Goal: Information Seeking & Learning: Learn about a topic

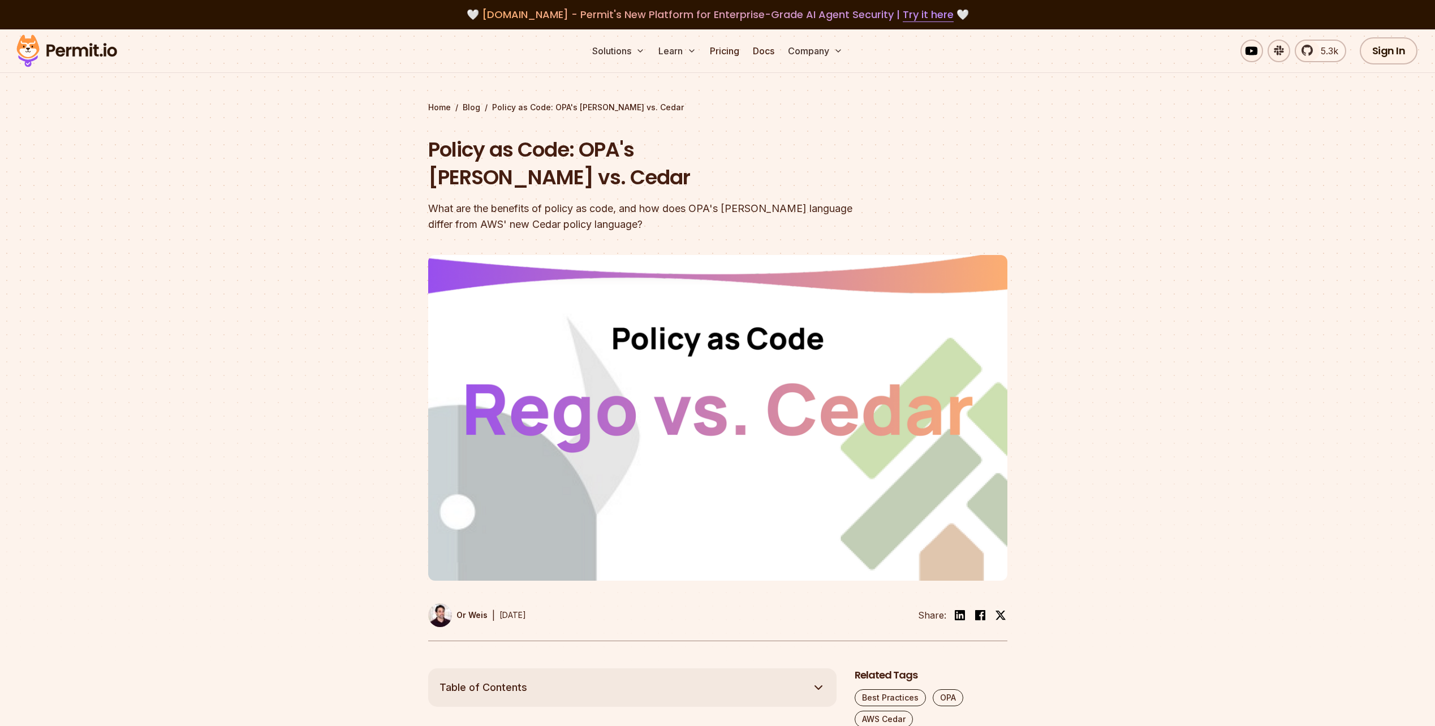
drag, startPoint x: 0, startPoint y: 0, endPoint x: 534, endPoint y: 174, distance: 561.3
click at [534, 201] on div "What are the benefits of policy as code, and how does OPA's [PERSON_NAME] langu…" at bounding box center [645, 217] width 435 height 32
click at [529, 201] on div "What are the benefits of policy as code, and how does OPA's [PERSON_NAME] langu…" at bounding box center [645, 217] width 435 height 32
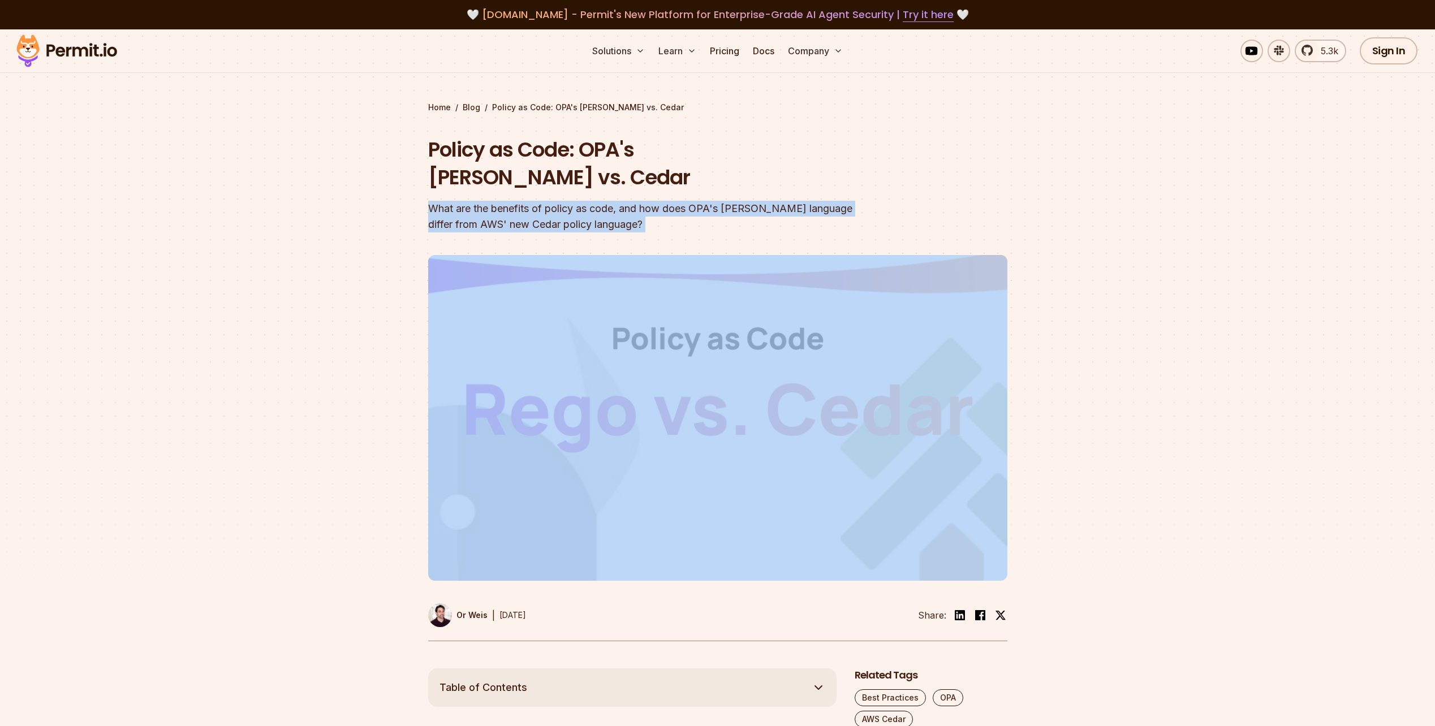
click at [529, 201] on div "What are the benefits of policy as code, and how does OPA's [PERSON_NAME] langu…" at bounding box center [645, 217] width 435 height 32
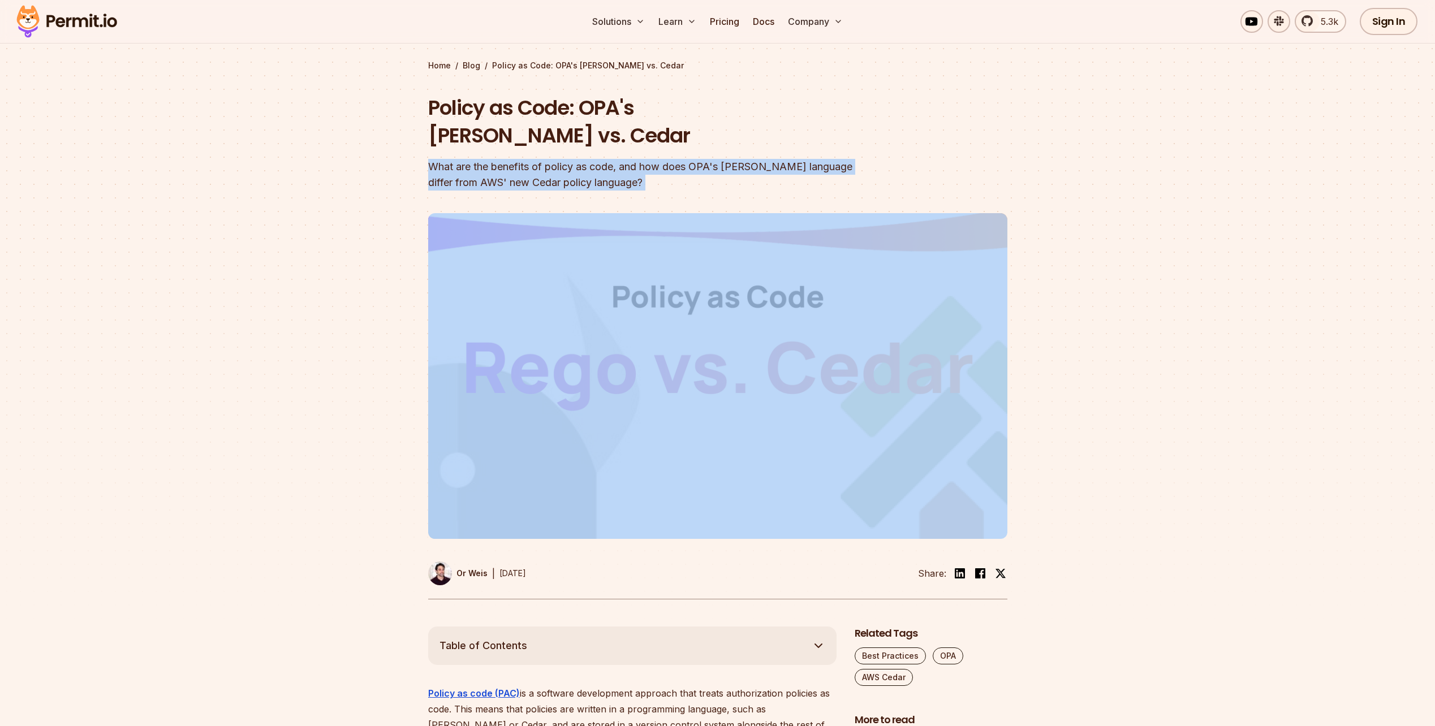
scroll to position [57, 0]
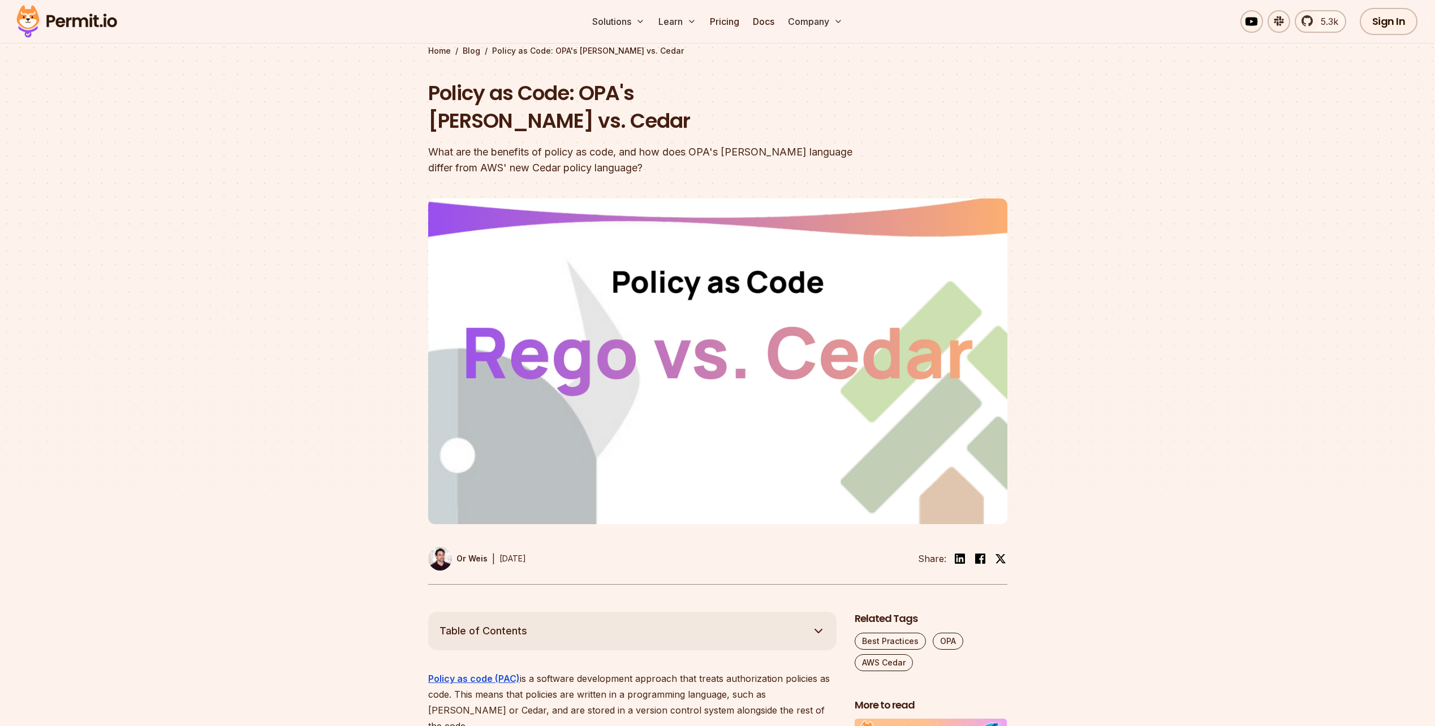
click at [387, 220] on div at bounding box center [717, 404] width 1435 height 416
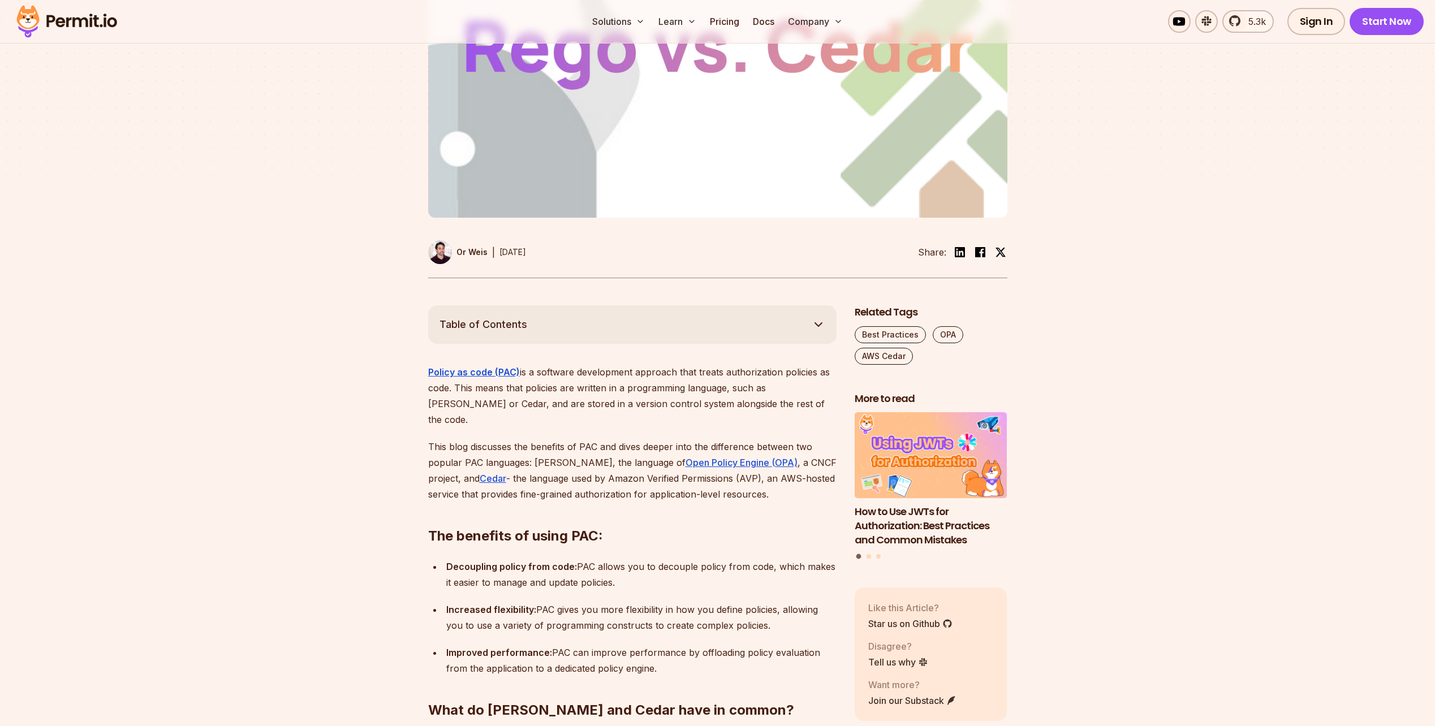
scroll to position [509, 0]
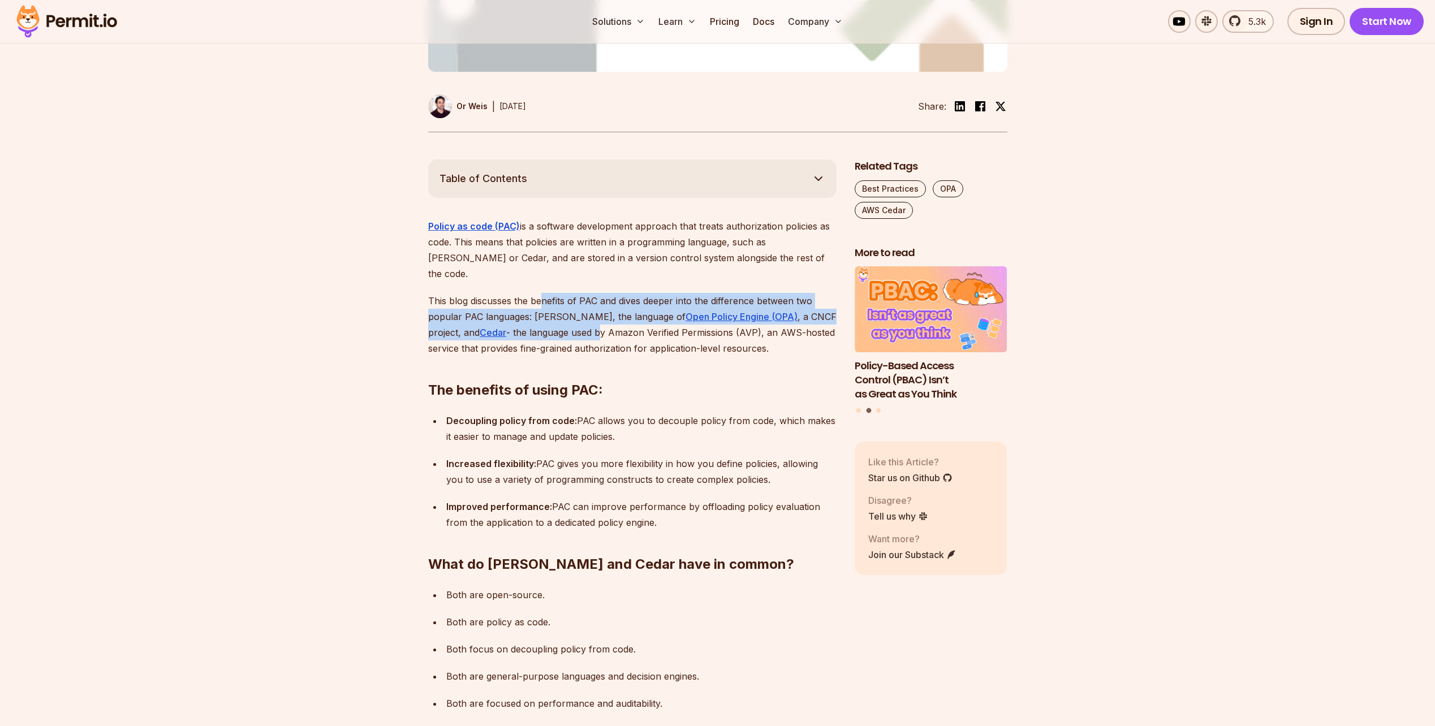
drag, startPoint x: 544, startPoint y: 264, endPoint x: 562, endPoint y: 289, distance: 31.1
click at [562, 293] on p "This blog discusses the benefits of PAC and dives deeper into the difference be…" at bounding box center [632, 324] width 409 height 63
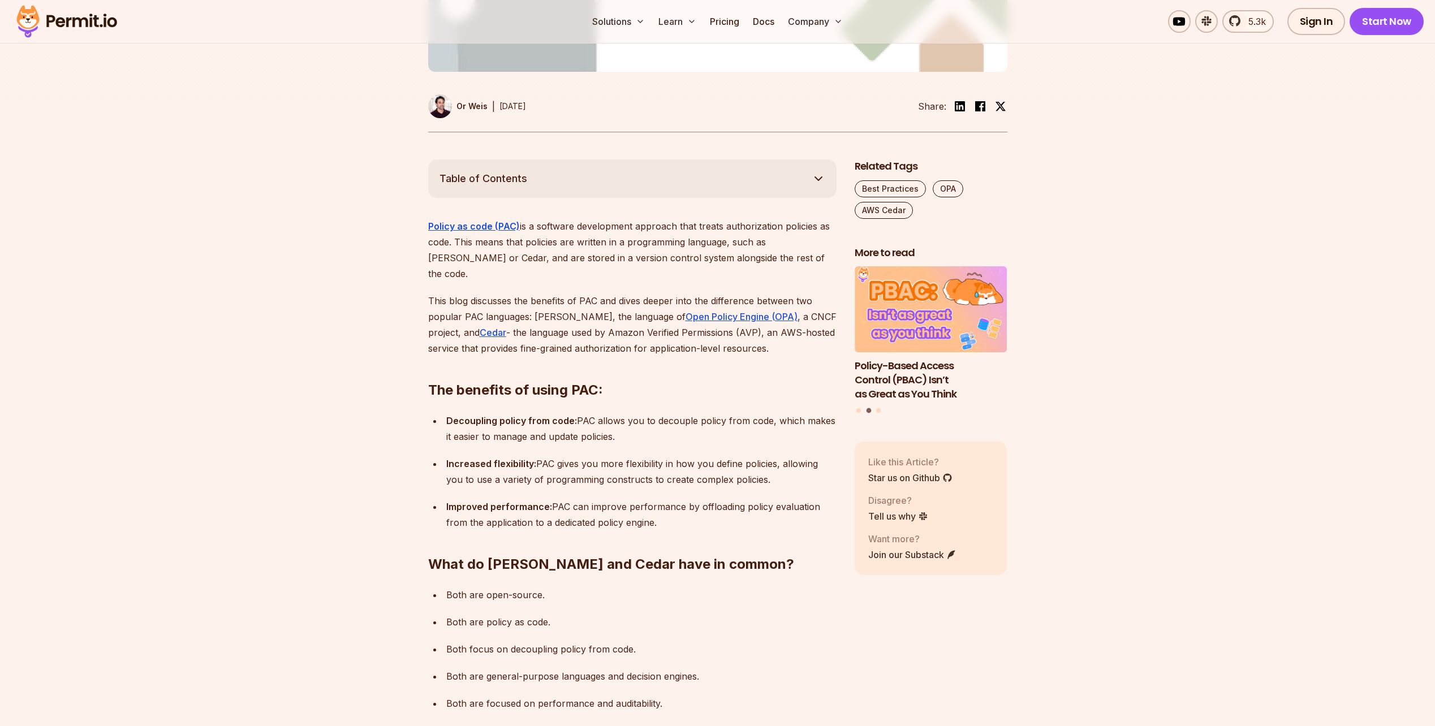
drag, startPoint x: 562, startPoint y: 289, endPoint x: 606, endPoint y: 317, distance: 52.3
click at [606, 336] on h2 "The benefits of using PAC:" at bounding box center [632, 367] width 409 height 63
click at [693, 298] on p "This blog discusses the benefits of PAC and dives deeper into the difference be…" at bounding box center [632, 324] width 409 height 63
click at [694, 299] on p "This blog discusses the benefits of PAC and dives deeper into the difference be…" at bounding box center [632, 324] width 409 height 63
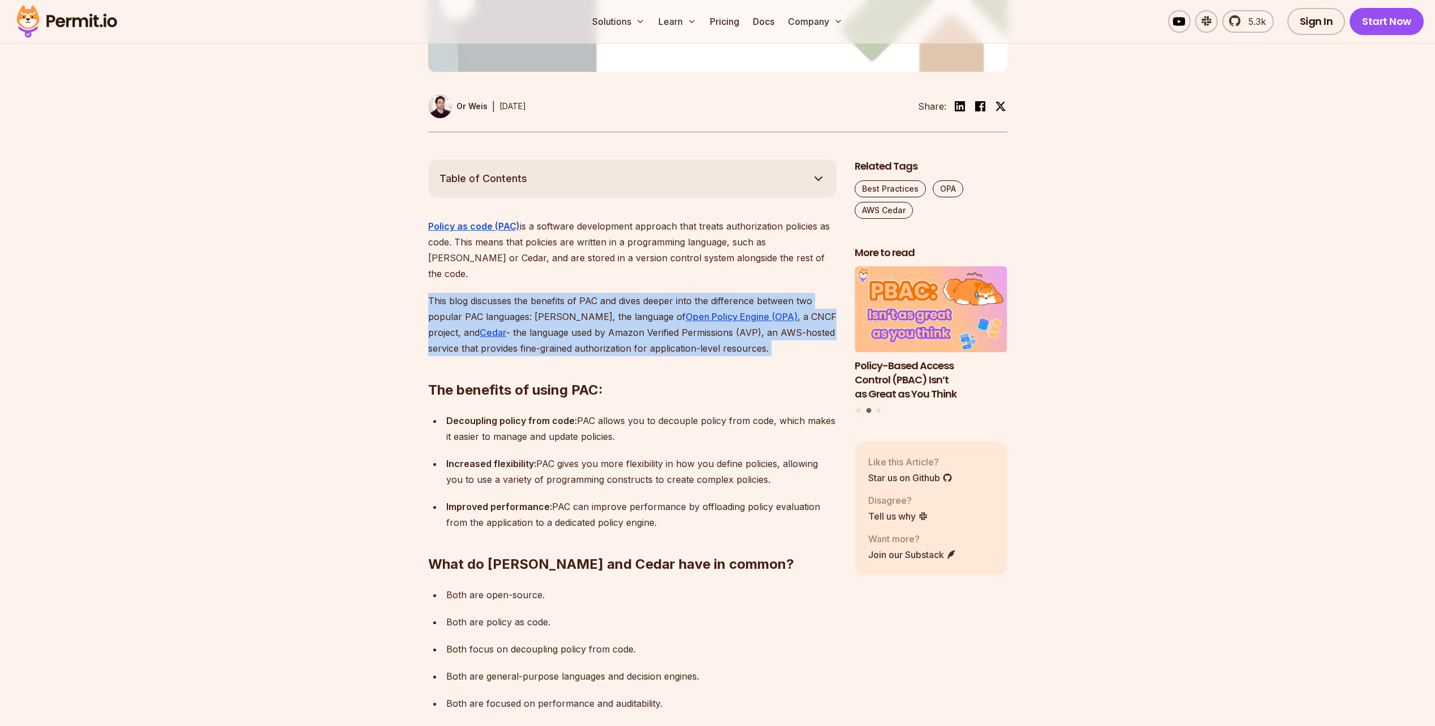
click at [694, 299] on p "This blog discusses the benefits of PAC and dives deeper into the difference be…" at bounding box center [632, 324] width 409 height 63
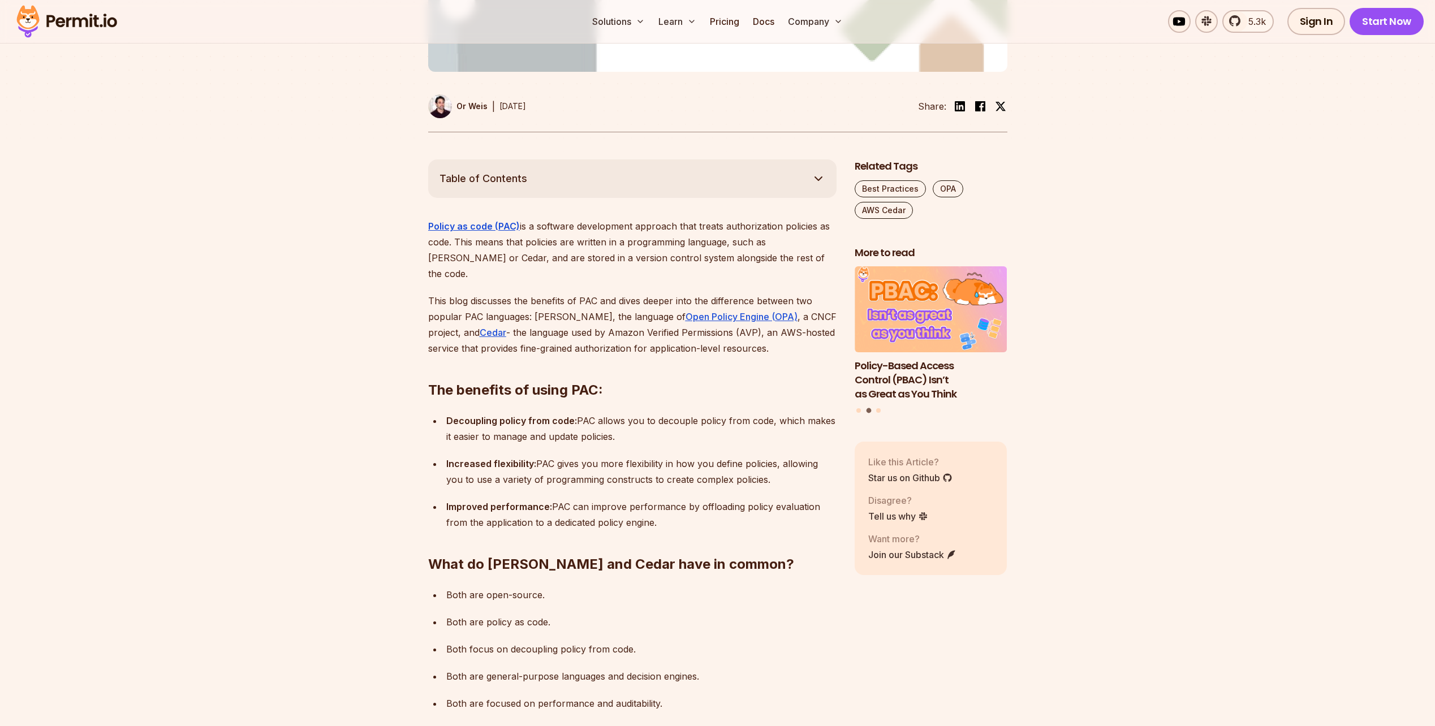
drag, startPoint x: 694, startPoint y: 299, endPoint x: 625, endPoint y: 321, distance: 72.8
click at [625, 336] on h2 "The benefits of using PAC:" at bounding box center [632, 367] width 409 height 63
click at [686, 311] on u "Open Policy Engine (OPA)" at bounding box center [742, 316] width 112 height 11
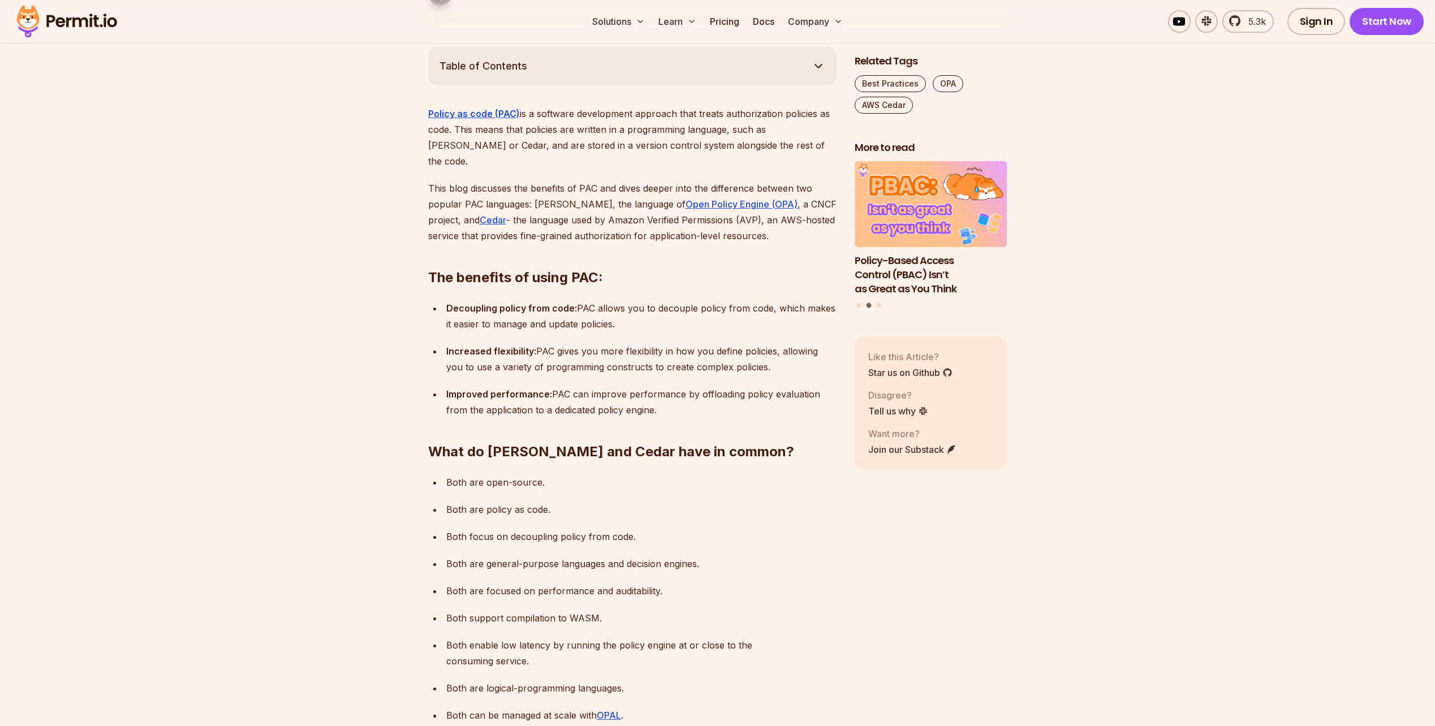
scroll to position [622, 0]
drag, startPoint x: 444, startPoint y: 269, endPoint x: 623, endPoint y: 281, distance: 179.8
click at [623, 300] on li "Decoupling policy from code: PAC allows you to decouple policy from code, which…" at bounding box center [640, 316] width 394 height 32
drag, startPoint x: 623, startPoint y: 282, endPoint x: 628, endPoint y: 287, distance: 7.6
click at [628, 300] on p "Decoupling policy from code: PAC allows you to decouple policy from code, which…" at bounding box center [641, 316] width 390 height 32
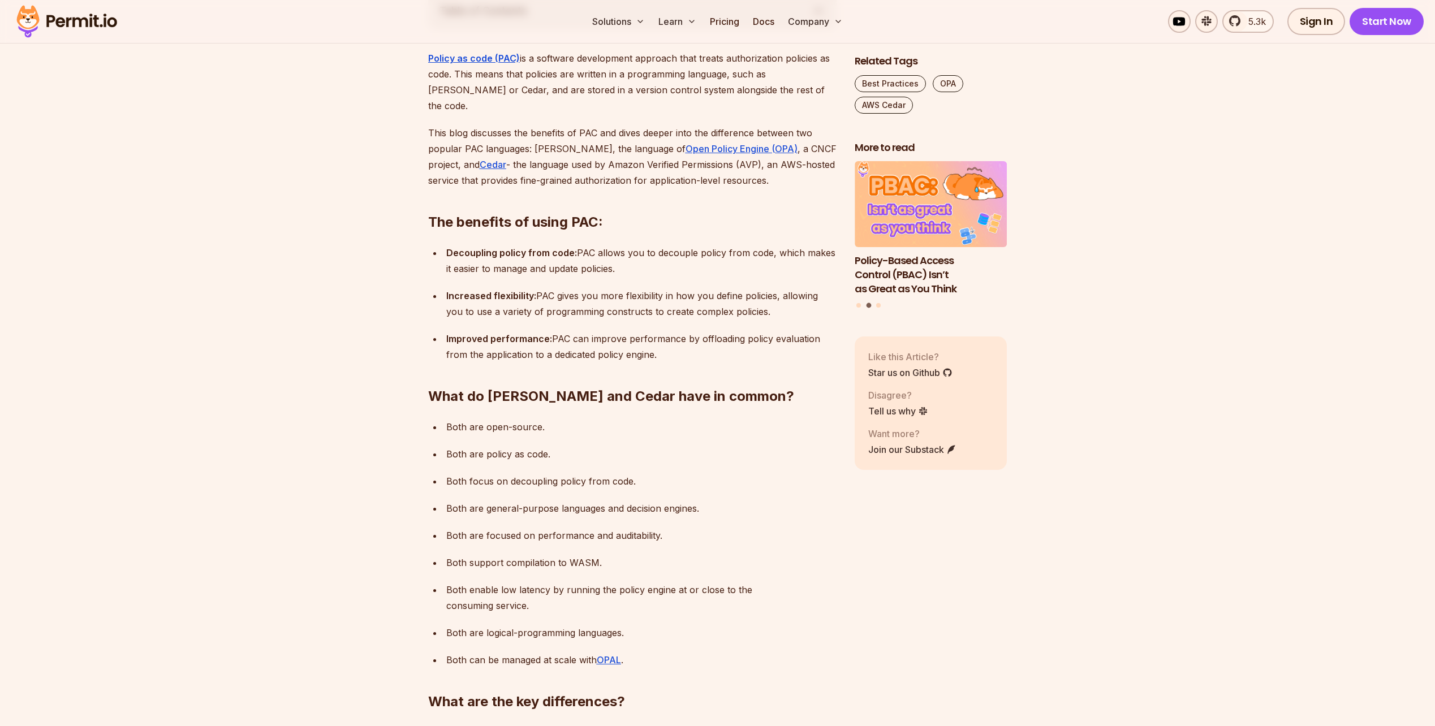
scroll to position [792, 0]
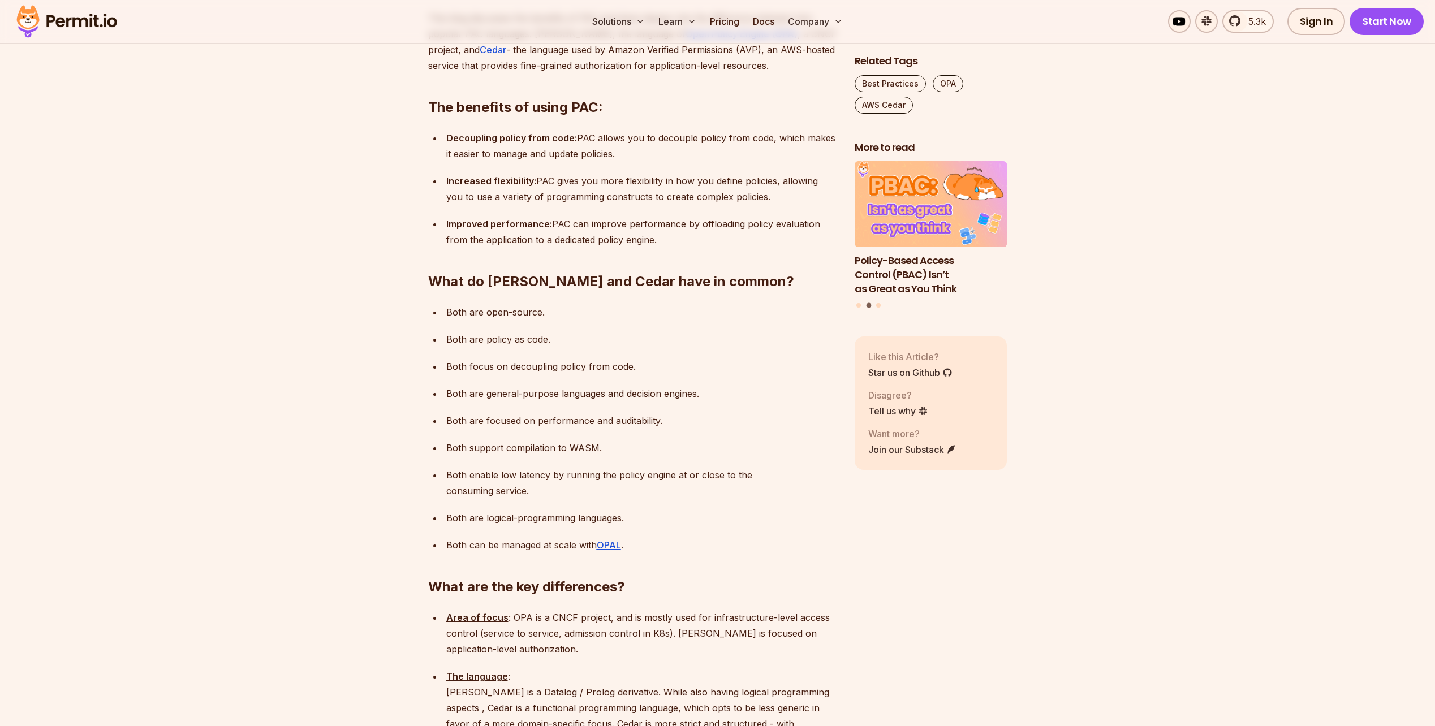
click at [438, 304] on ul "Both are open-source. Both are policy as code. Both focus on decoupling policy …" at bounding box center [632, 428] width 409 height 249
drag, startPoint x: 438, startPoint y: 280, endPoint x: 455, endPoint y: 347, distance: 70.0
click at [455, 386] on p "Both are general-purpose languages and decision engines." at bounding box center [641, 394] width 390 height 16
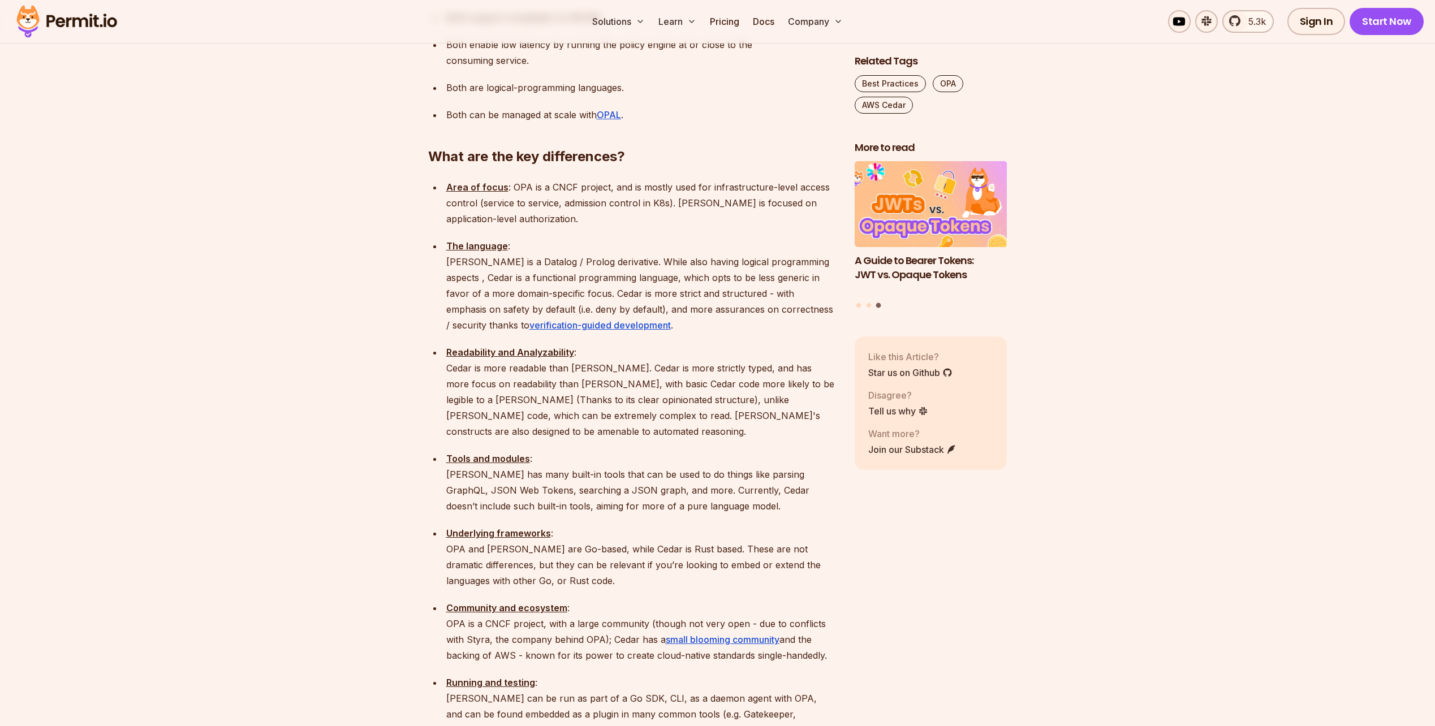
scroll to position [1245, 0]
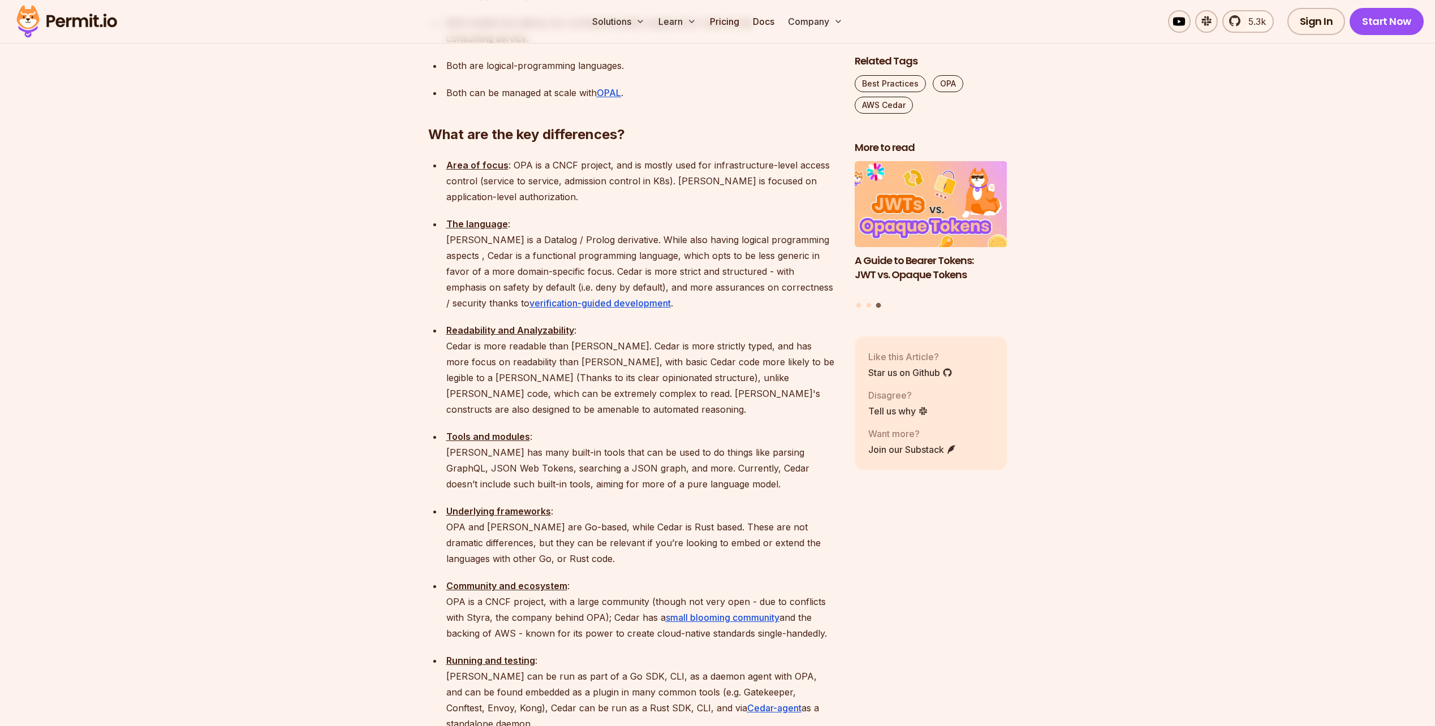
click at [686, 157] on p "Area of focus : OPA is a CNCF project, and is mostly used for infrastructure-le…" at bounding box center [641, 181] width 390 height 48
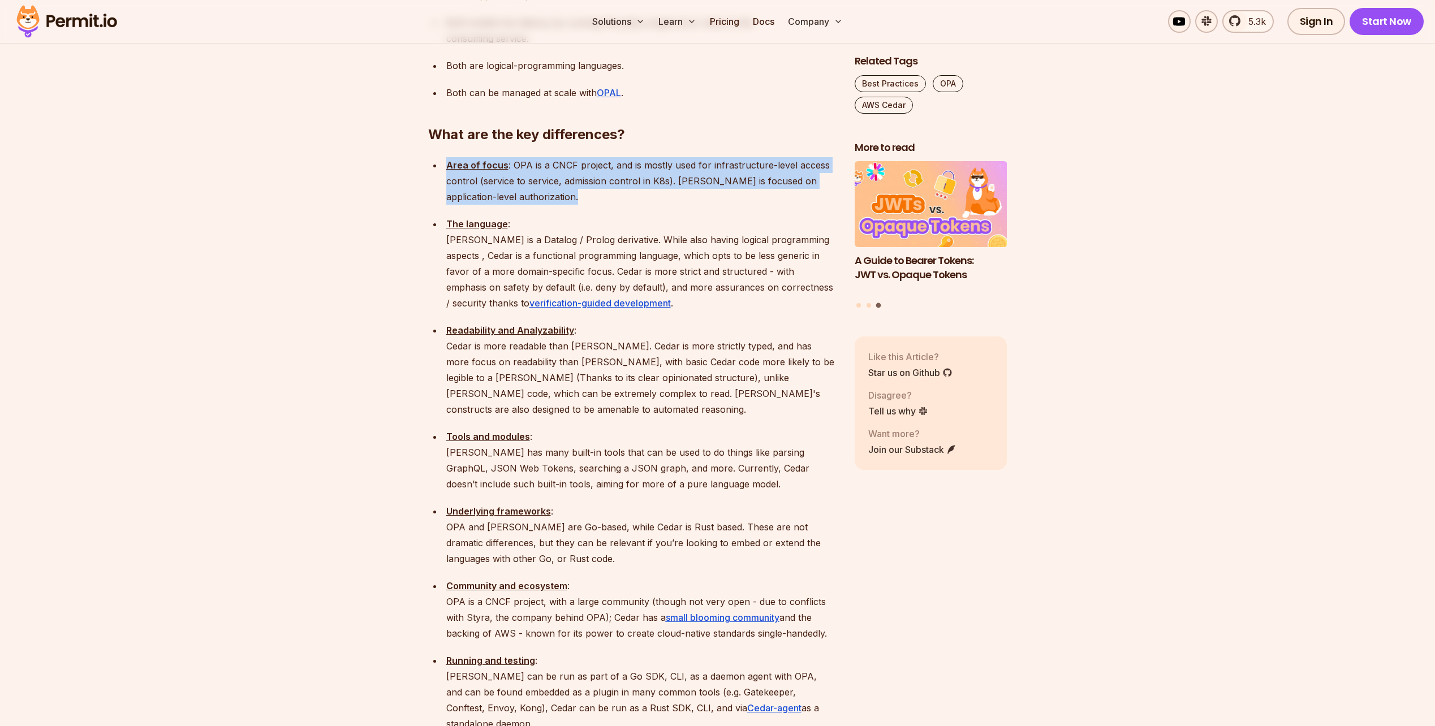
click at [687, 157] on p "Area of focus : OPA is a CNCF project, and is mostly used for infrastructure-le…" at bounding box center [641, 181] width 390 height 48
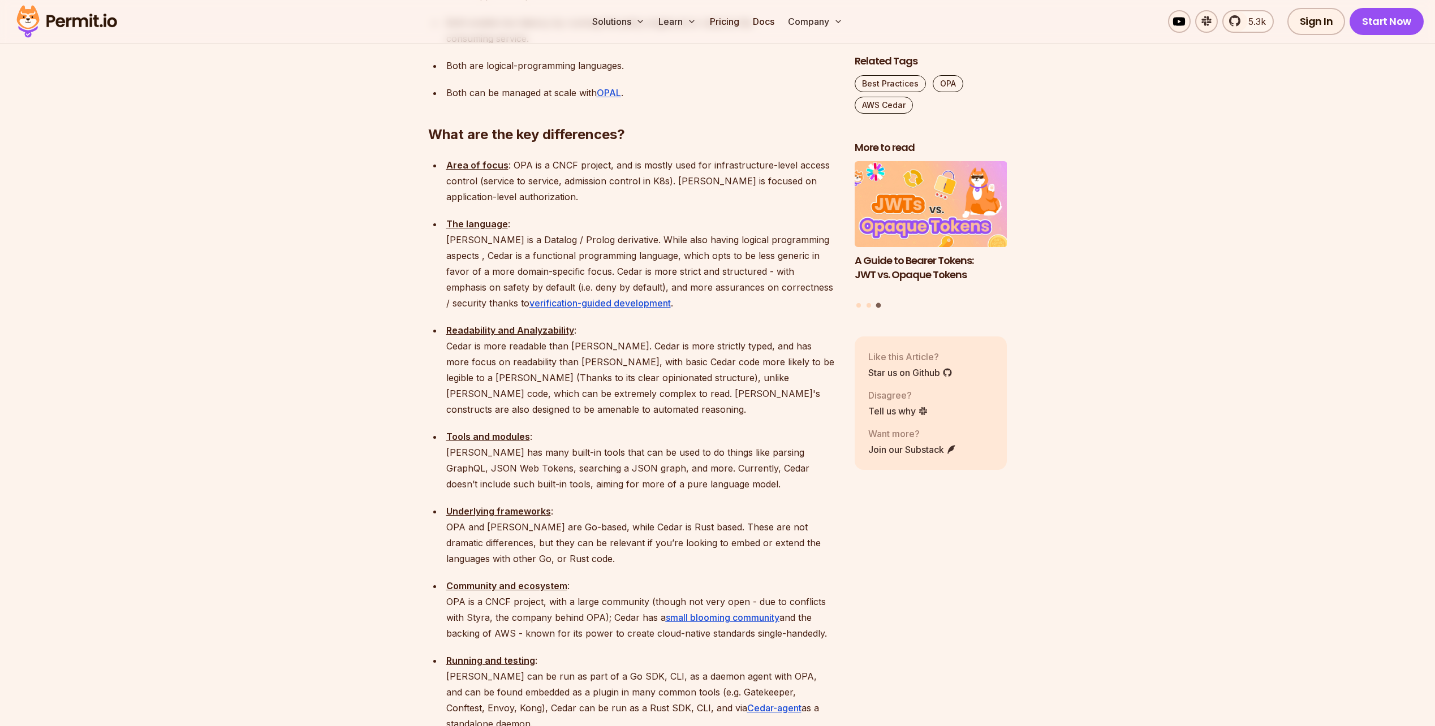
drag, startPoint x: 687, startPoint y: 123, endPoint x: 635, endPoint y: 159, distance: 63.1
click at [635, 216] on p "The language : Rego is a Datalog / Prolog derivative. While also having logical…" at bounding box center [641, 263] width 390 height 95
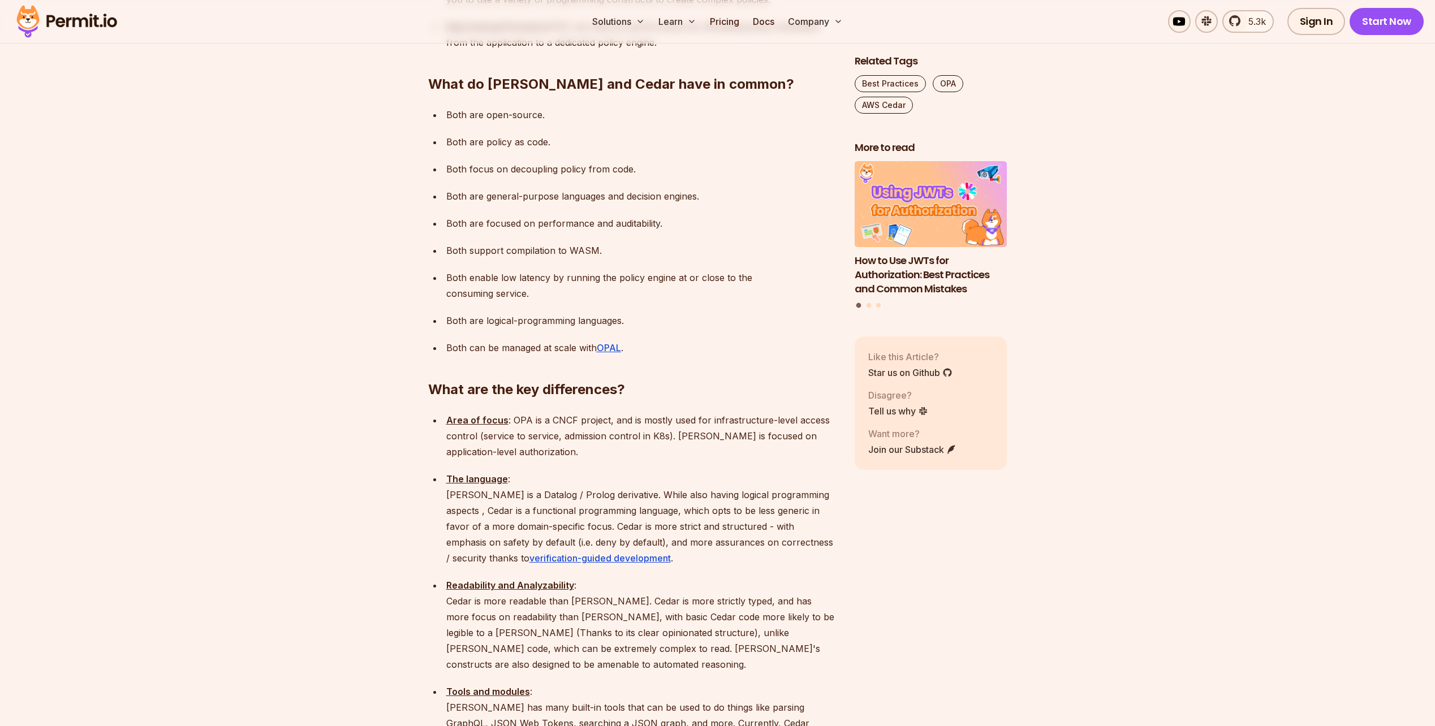
scroll to position [1132, 0]
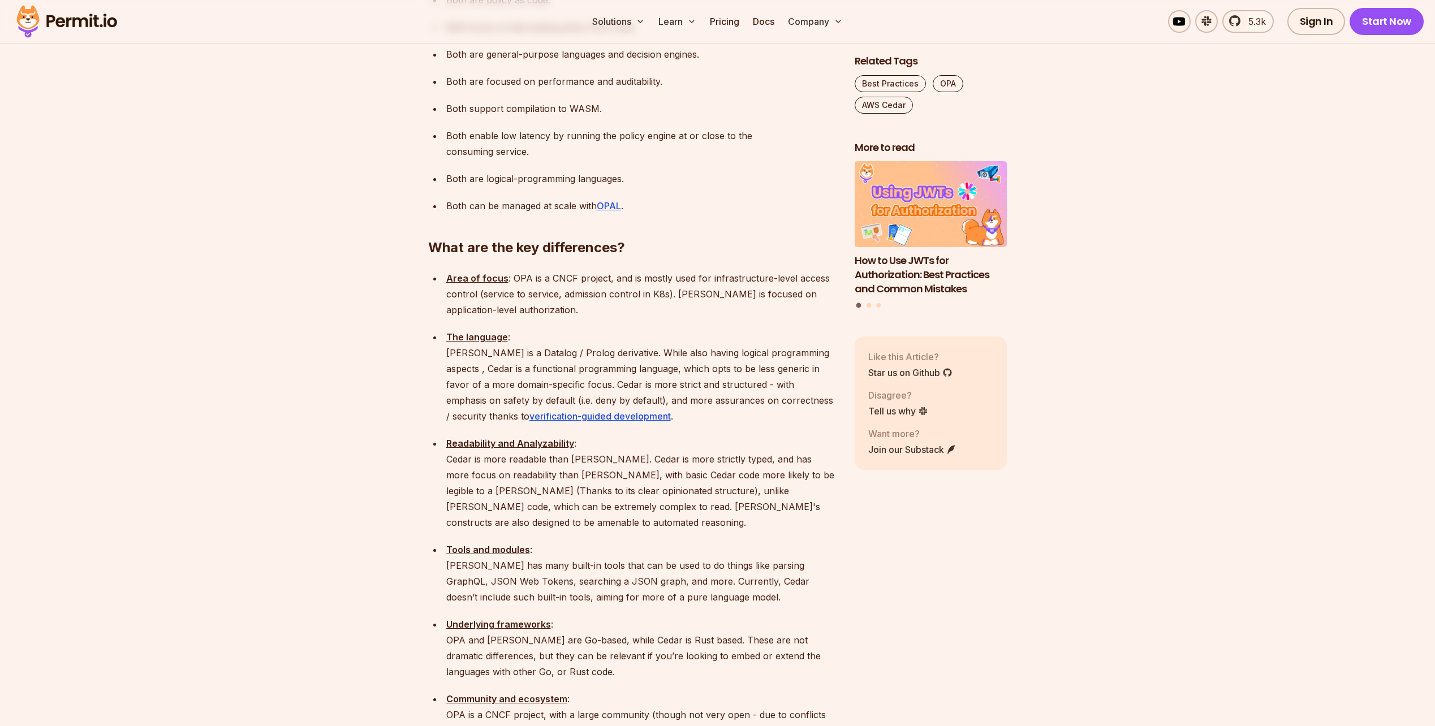
click at [612, 436] on p "Readability and Analyzability : Cedar is more readable than Rego. Cedar is more…" at bounding box center [641, 483] width 390 height 95
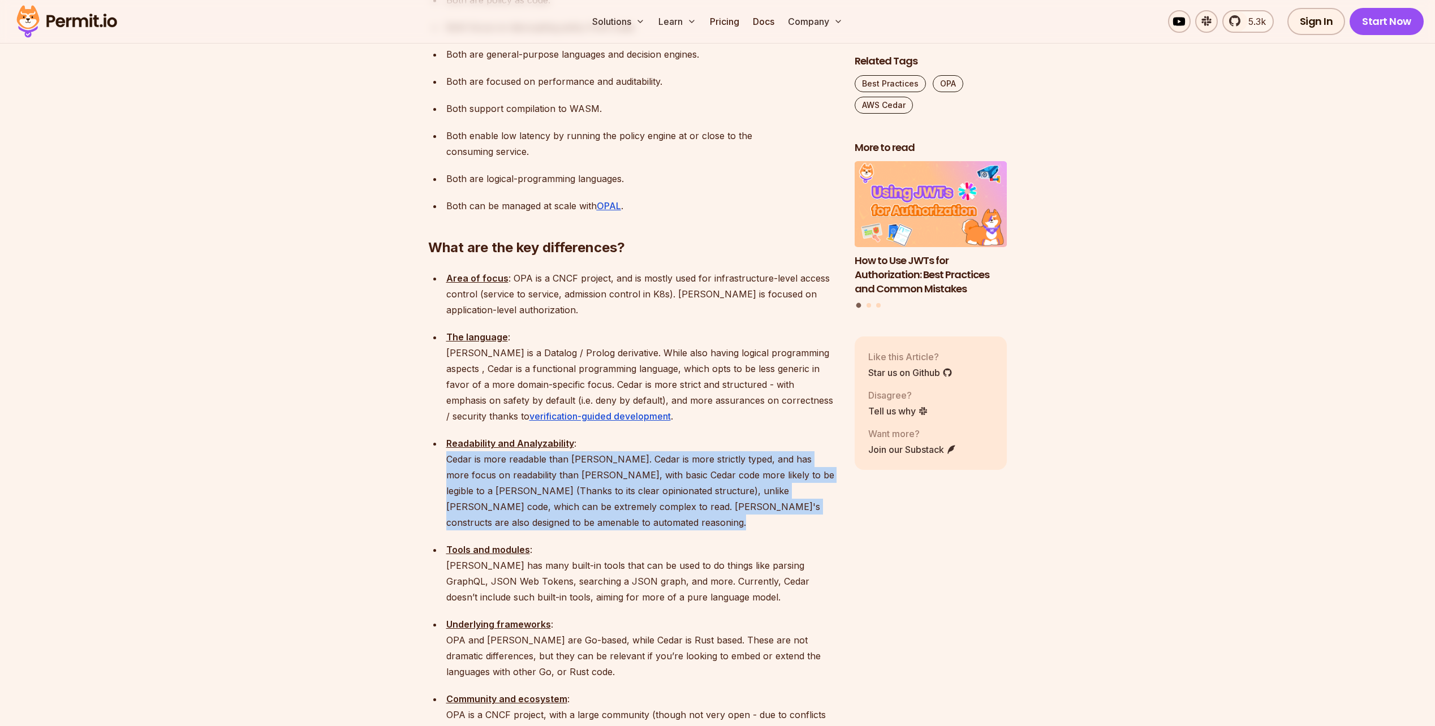
click at [612, 436] on p "Readability and Analyzability : Cedar is more readable than Rego. Cedar is more…" at bounding box center [641, 483] width 390 height 95
drag, startPoint x: 612, startPoint y: 425, endPoint x: 560, endPoint y: 438, distance: 53.8
click at [560, 438] on p "Readability and Analyzability : Cedar is more readable than Rego. Cedar is more…" at bounding box center [641, 483] width 390 height 95
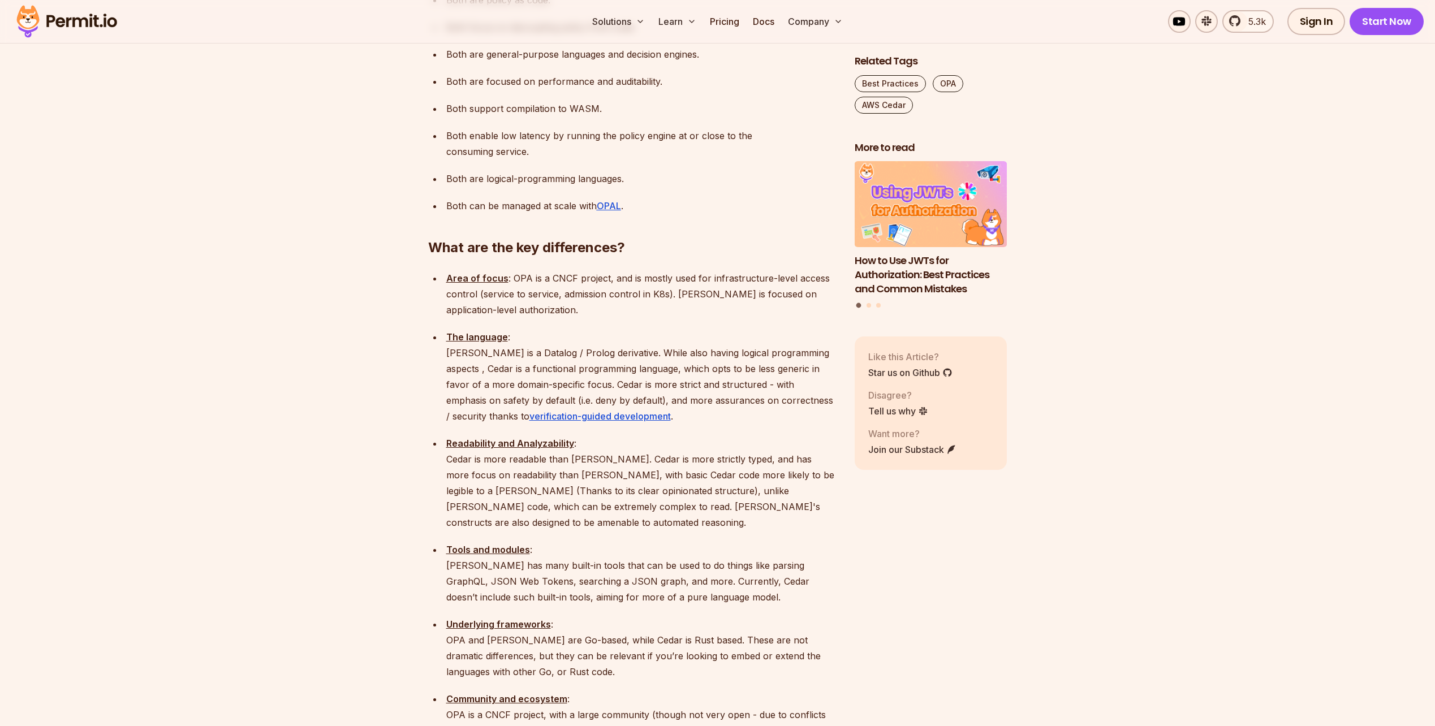
click at [527, 436] on p "Readability and Analyzability : Cedar is more readable than Rego. Cedar is more…" at bounding box center [641, 483] width 390 height 95
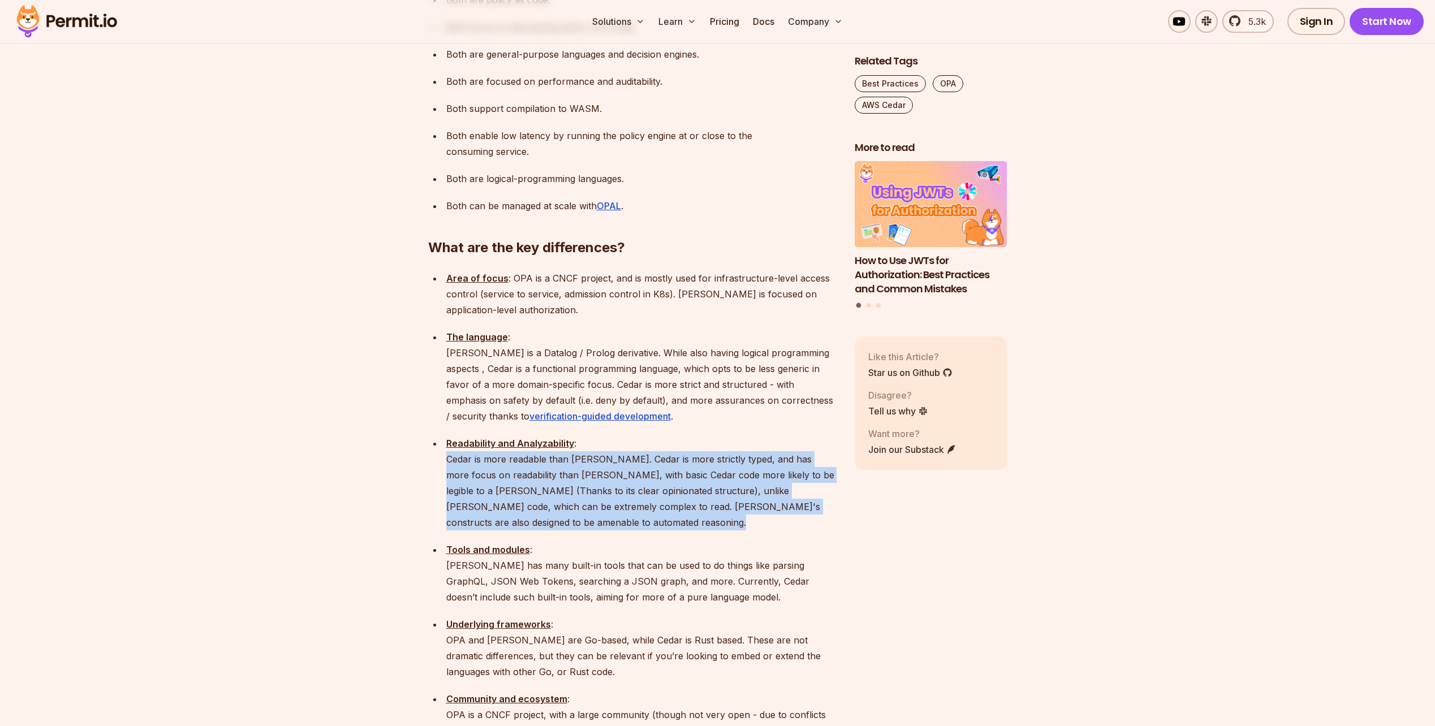
click at [527, 436] on p "Readability and Analyzability : Cedar is more readable than Rego. Cedar is more…" at bounding box center [641, 483] width 390 height 95
drag, startPoint x: 527, startPoint y: 435, endPoint x: 475, endPoint y: 444, distance: 52.3
click at [475, 444] on p "Readability and Analyzability : Cedar is more readable than Rego. Cedar is more…" at bounding box center [641, 483] width 390 height 95
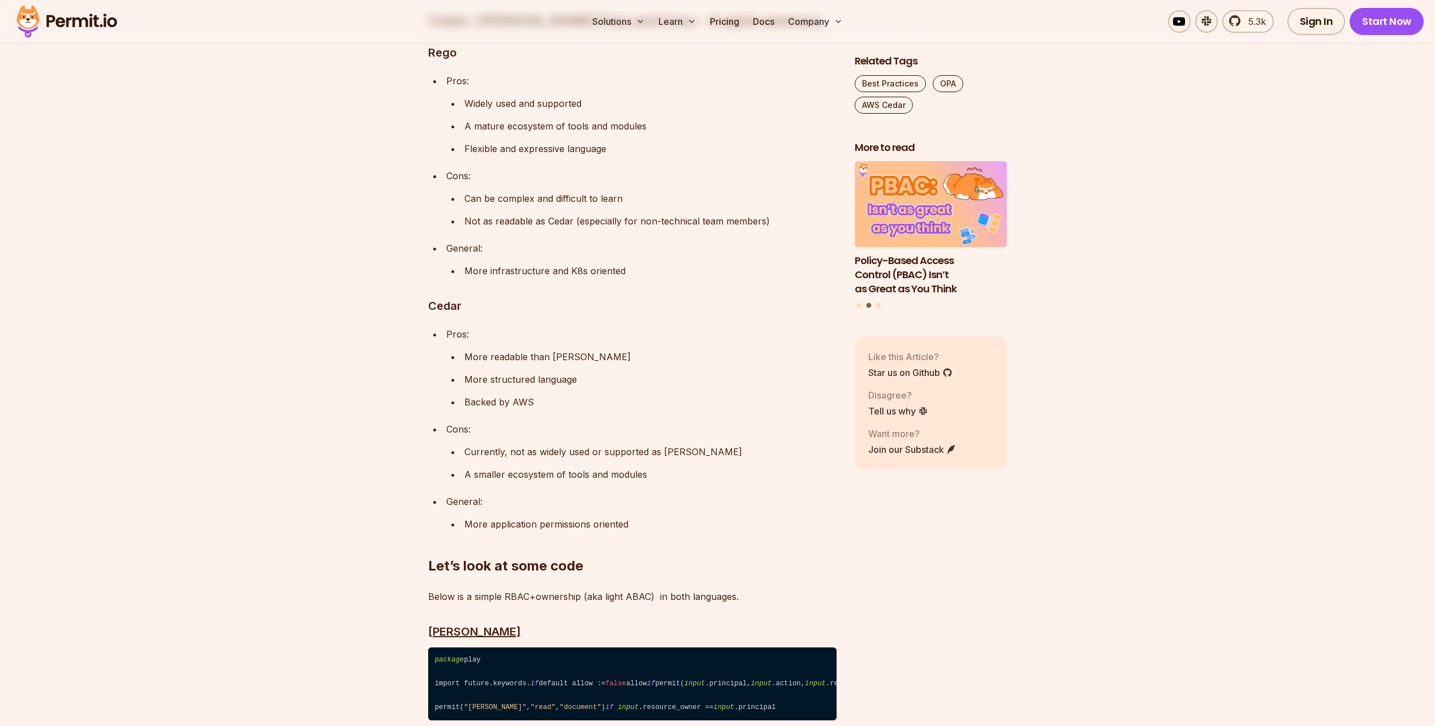
scroll to position [2433, 0]
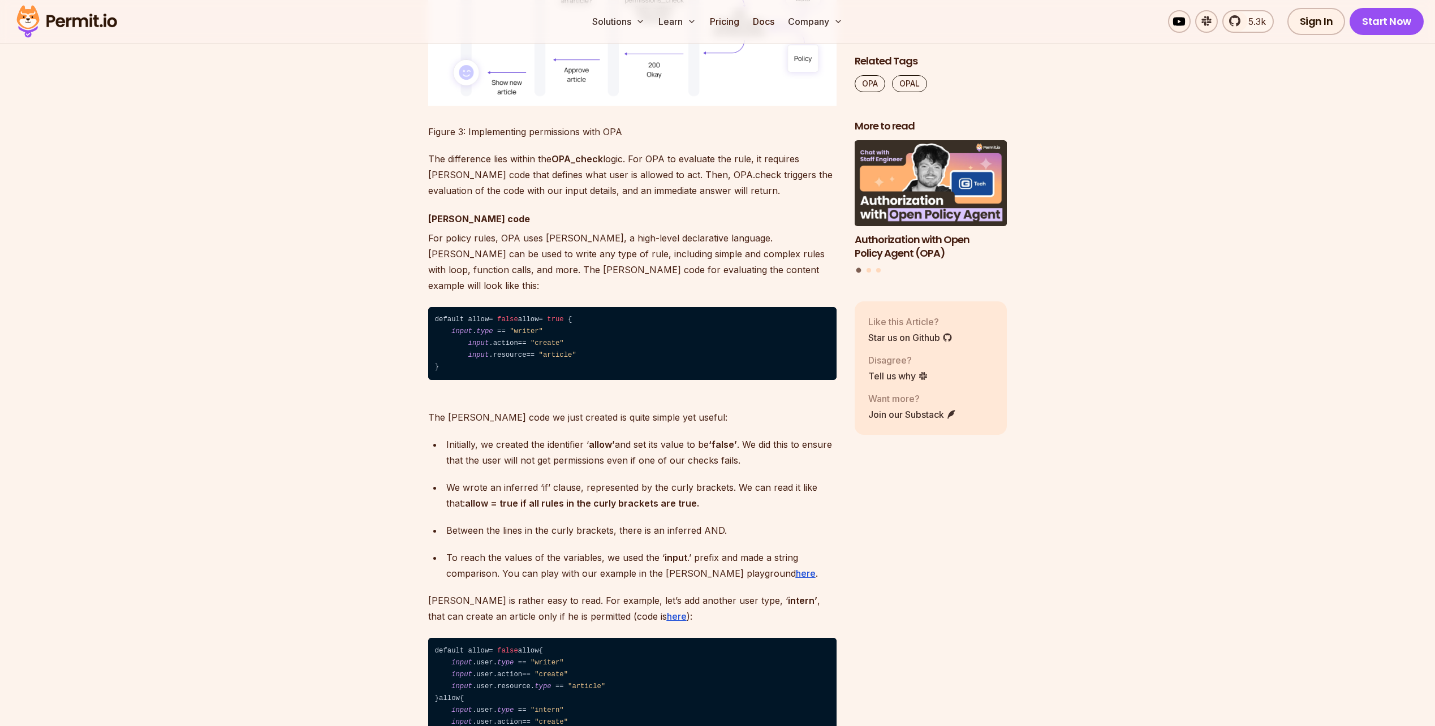
scroll to position [4074, 0]
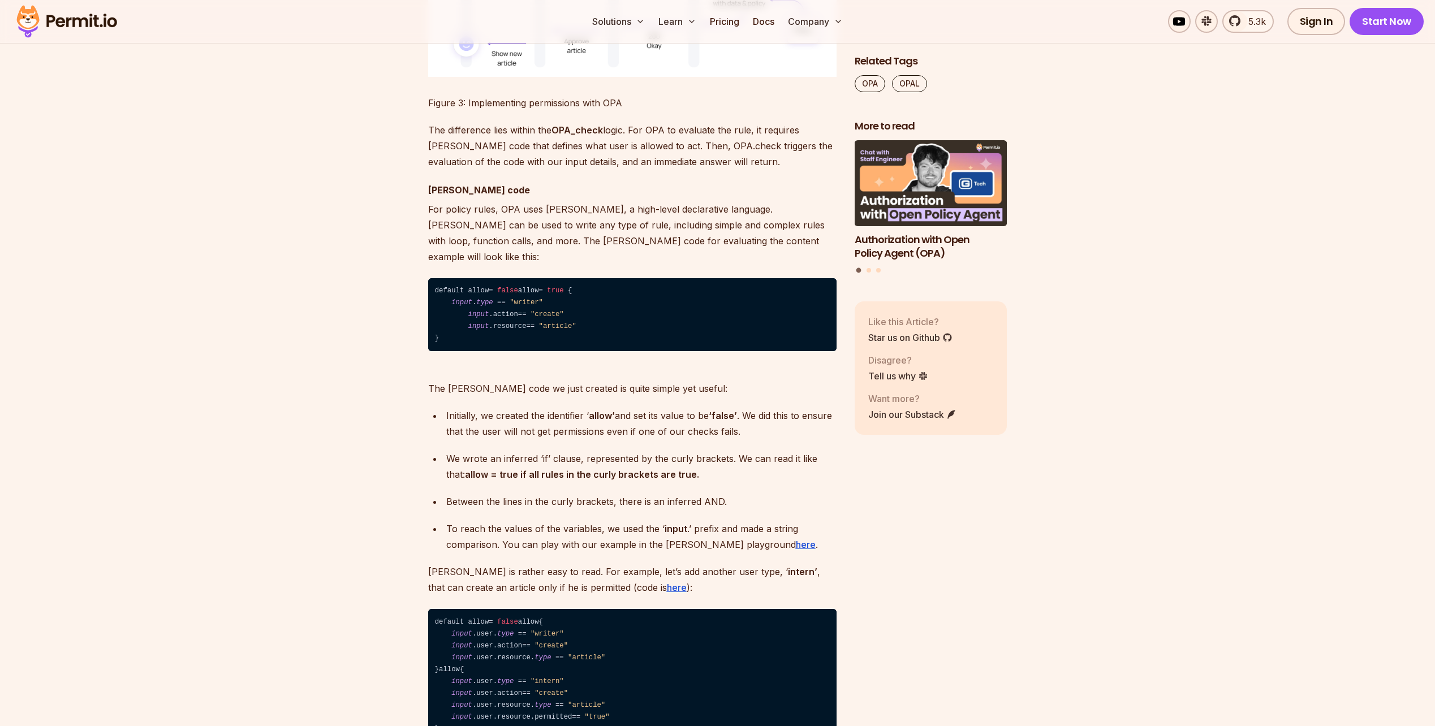
click at [538, 265] on p "For policy rules, OPA uses [PERSON_NAME], a high-level declarative language. [P…" at bounding box center [632, 232] width 409 height 63
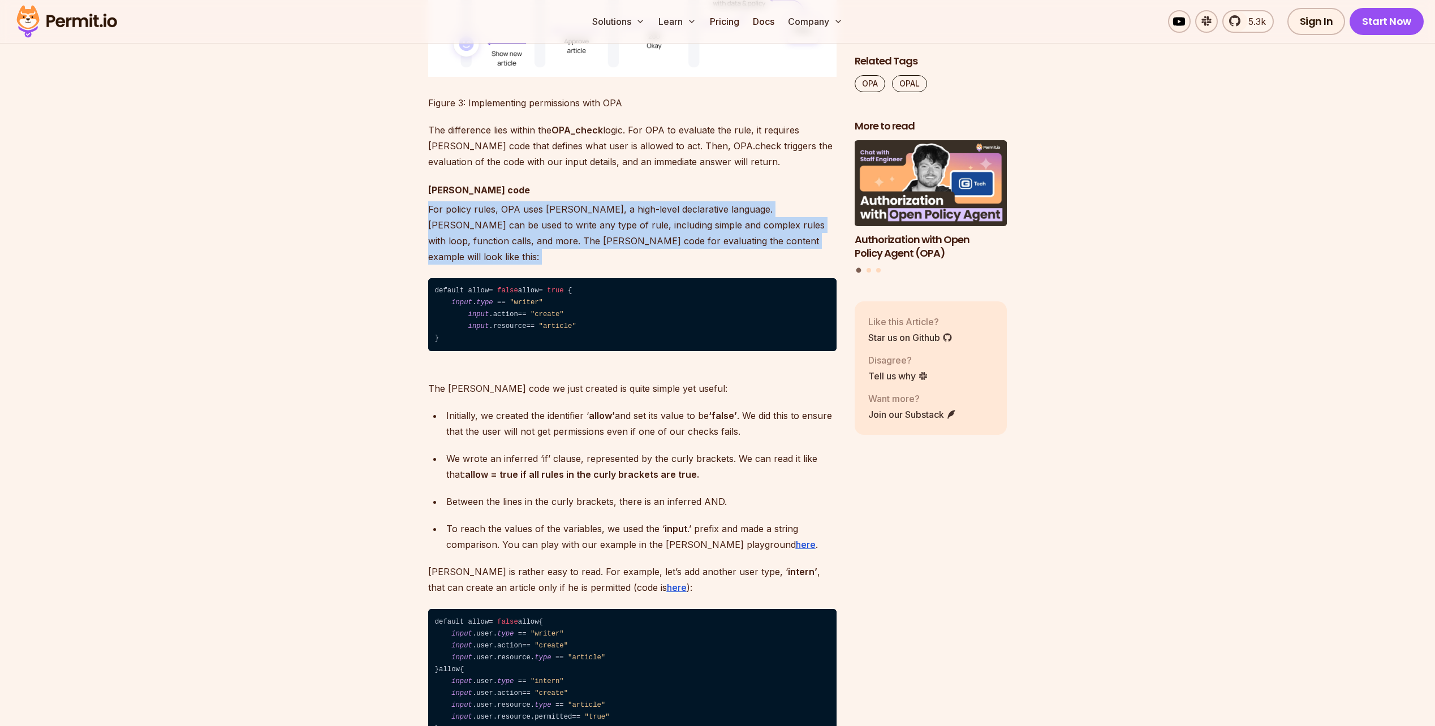
click at [538, 265] on p "For policy rules, OPA uses [PERSON_NAME], a high-level declarative language. [P…" at bounding box center [632, 232] width 409 height 63
drag, startPoint x: 538, startPoint y: 317, endPoint x: 531, endPoint y: 337, distance: 21.5
click at [531, 265] on p "For policy rules, OPA uses [PERSON_NAME], a high-level declarative language. [P…" at bounding box center [632, 232] width 409 height 63
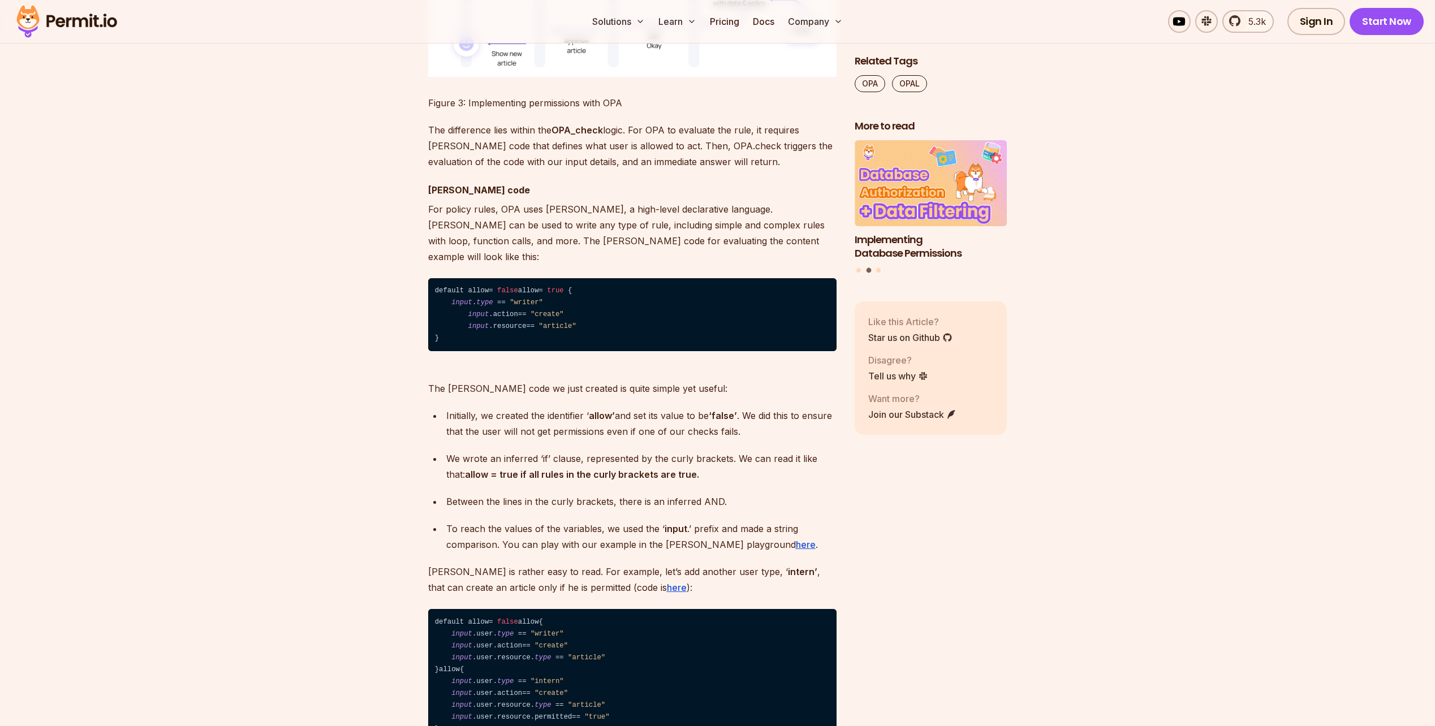
click at [457, 265] on p "For policy rules, OPA uses [PERSON_NAME], a high-level declarative language. [P…" at bounding box center [632, 232] width 409 height 63
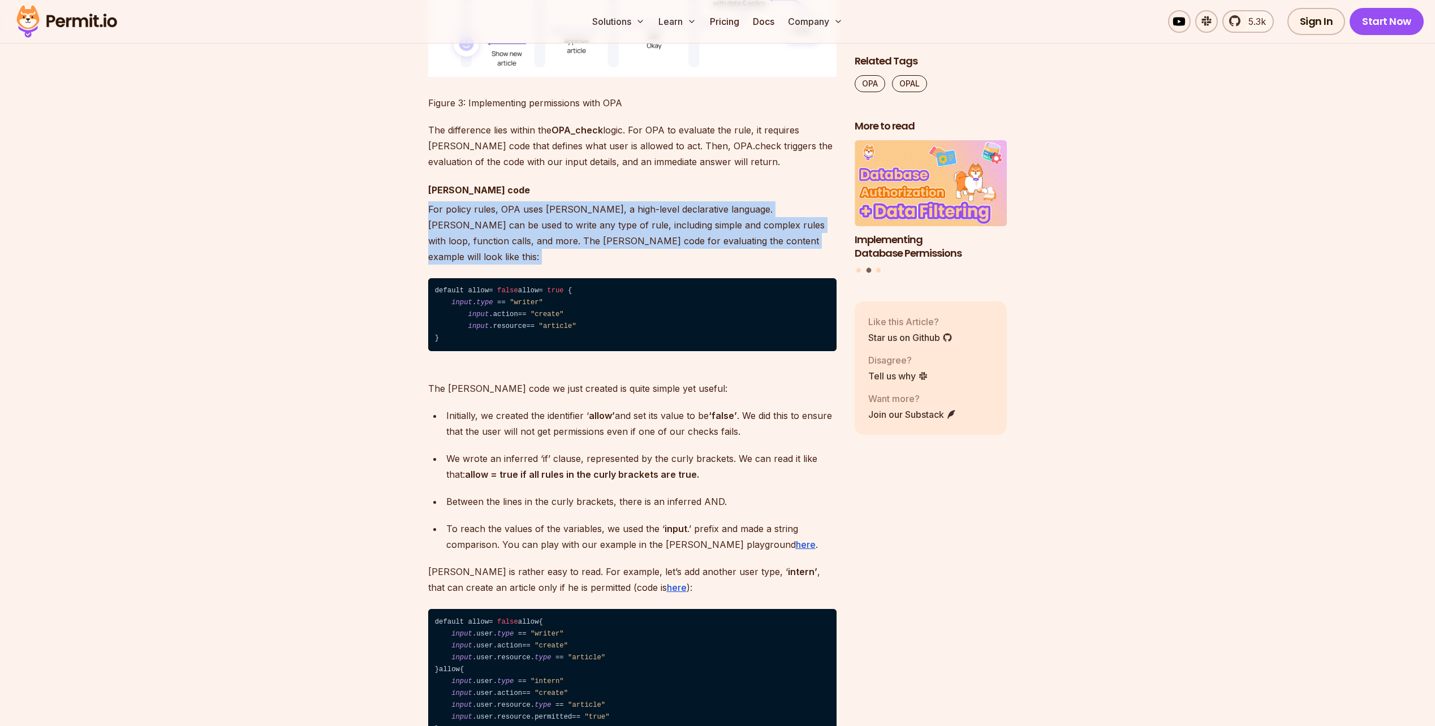
click at [457, 265] on p "For policy rules, OPA uses [PERSON_NAME], a high-level declarative language. [P…" at bounding box center [632, 232] width 409 height 63
drag, startPoint x: 457, startPoint y: 345, endPoint x: 414, endPoint y: 344, distance: 42.5
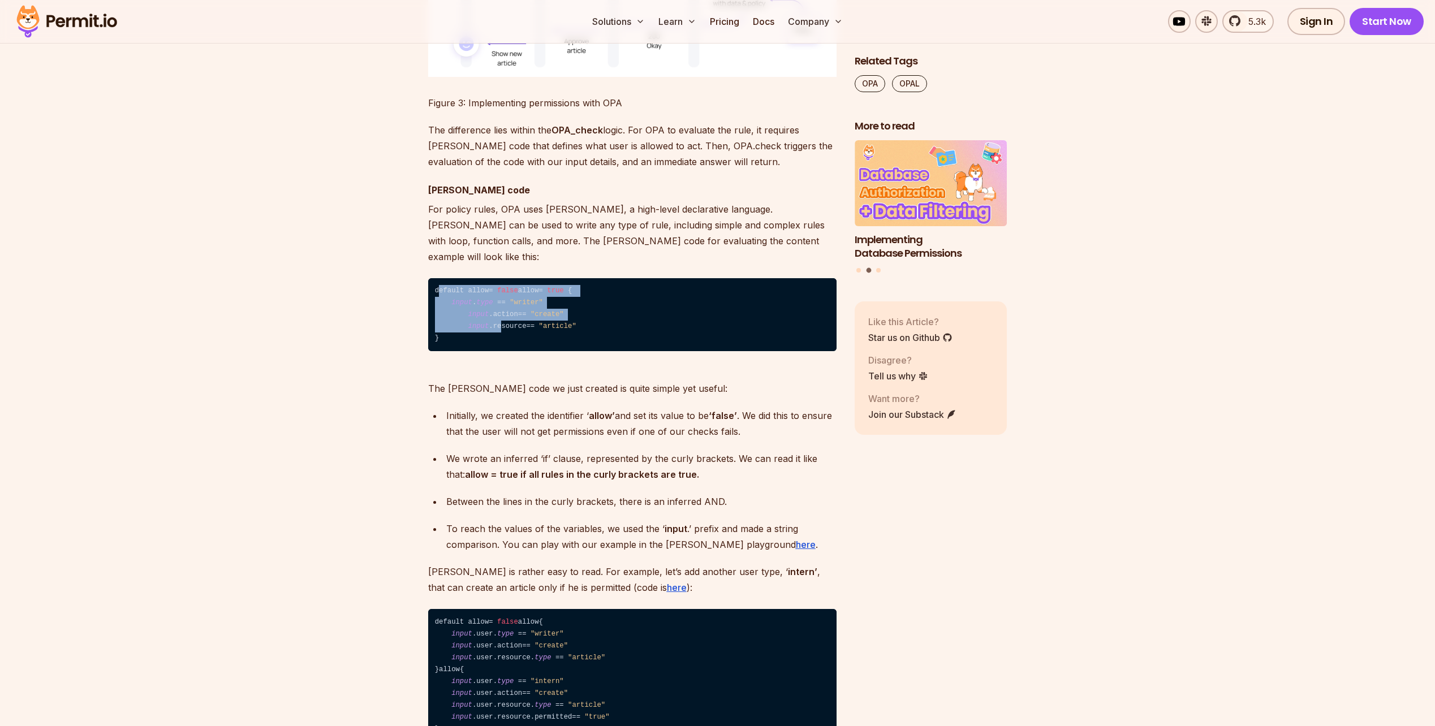
drag, startPoint x: 437, startPoint y: 379, endPoint x: 495, endPoint y: 431, distance: 77.7
click at [495, 352] on code "default allow = false allow = true { input . type = = "writer" input .action = …" at bounding box center [632, 315] width 409 height 74
click at [496, 352] on code "default allow = false allow = true { input . type = = "writer" input .action = …" at bounding box center [632, 315] width 409 height 74
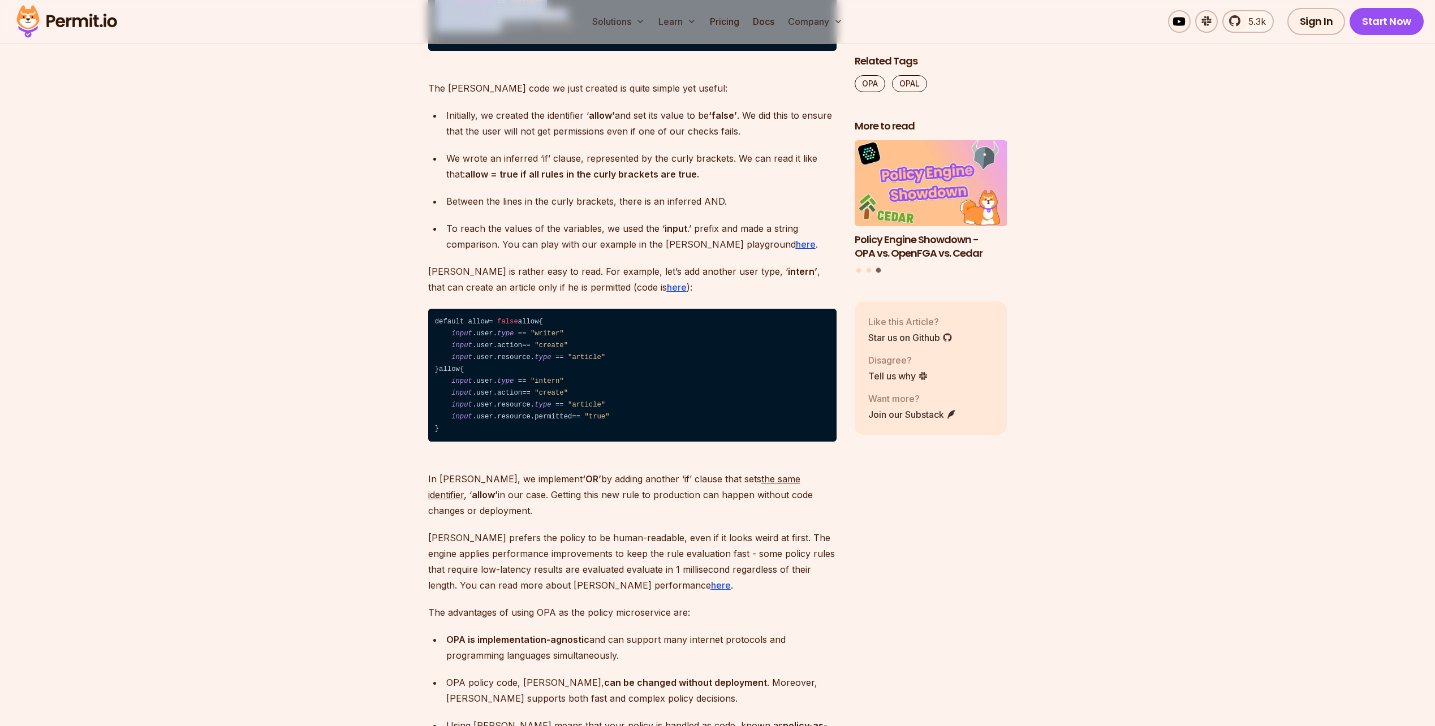
scroll to position [4357, 0]
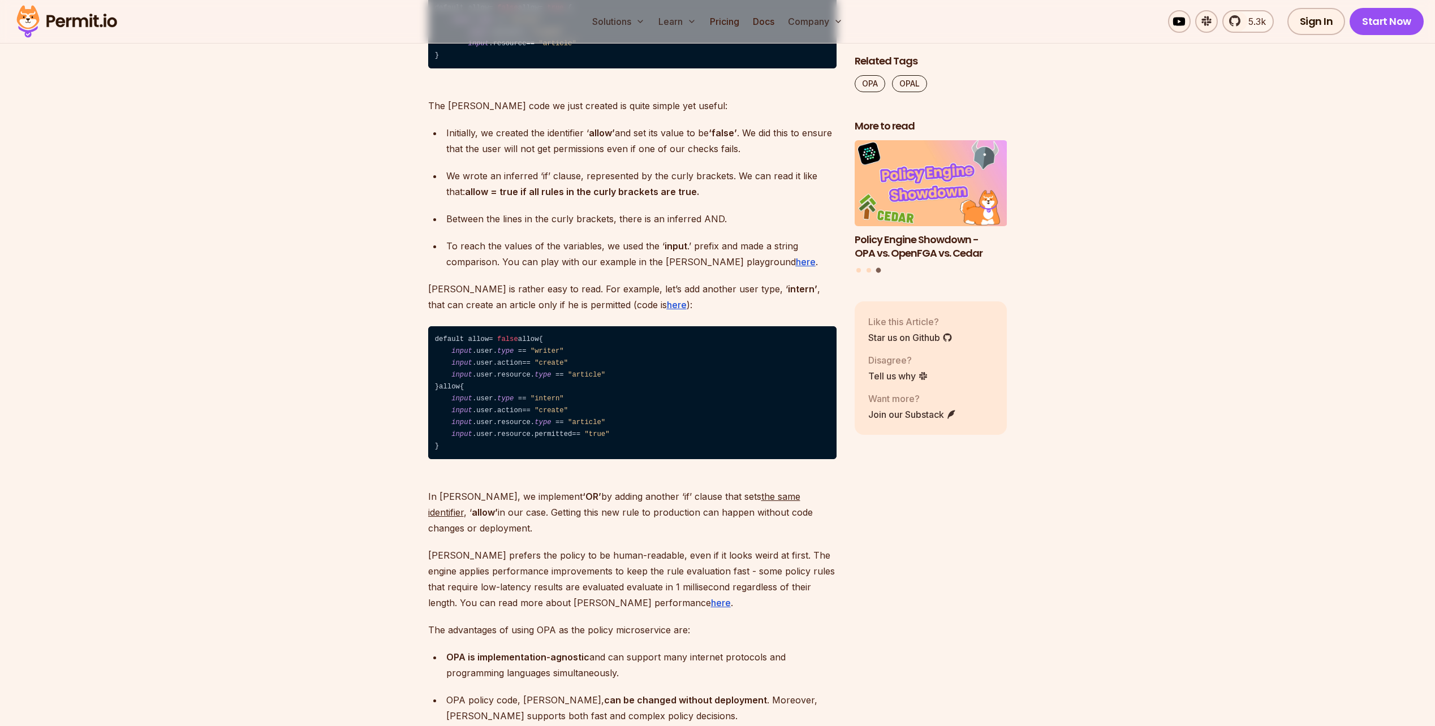
click at [458, 313] on p "[PERSON_NAME] is rather easy to read. For example, let’s add another user type,…" at bounding box center [632, 297] width 409 height 32
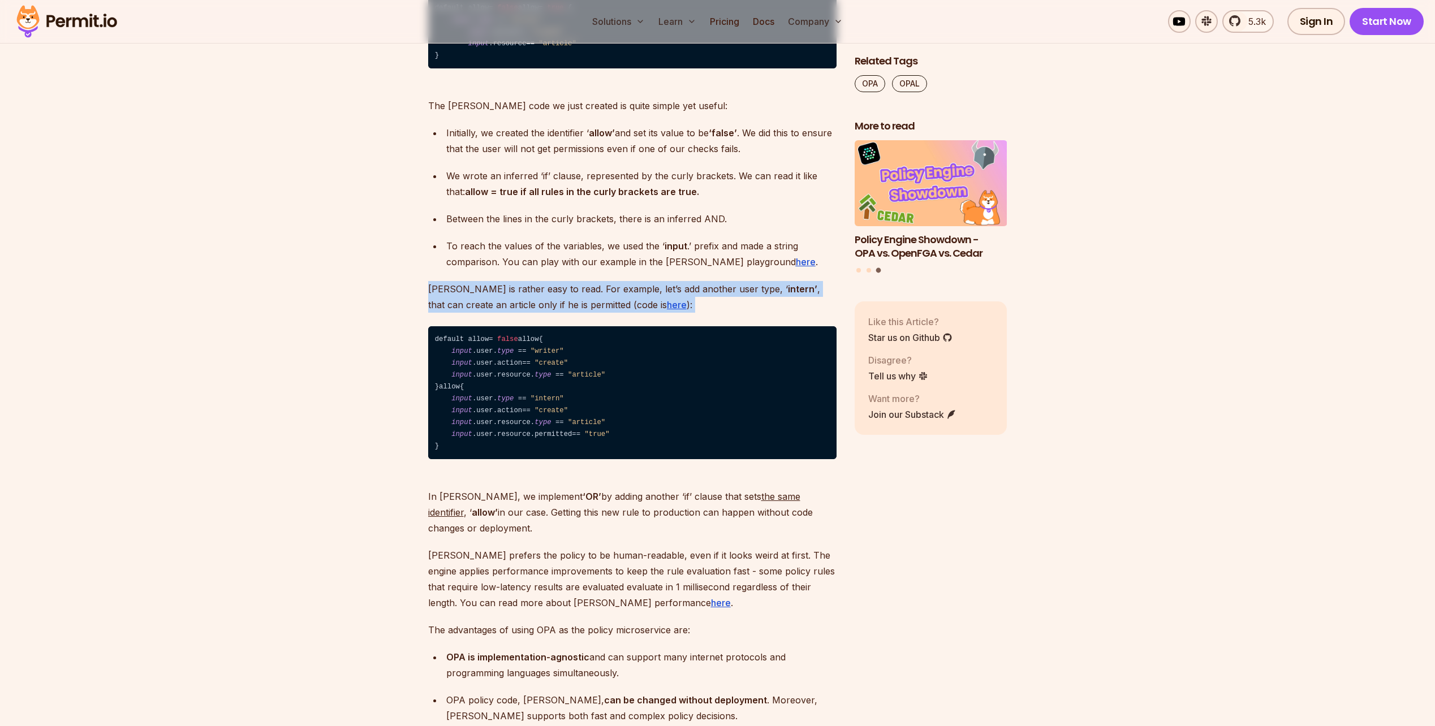
click at [459, 313] on p "[PERSON_NAME] is rather easy to read. For example, let’s add another user type,…" at bounding box center [632, 297] width 409 height 32
click at [454, 313] on p "[PERSON_NAME] is rather easy to read. For example, let’s add another user type,…" at bounding box center [632, 297] width 409 height 32
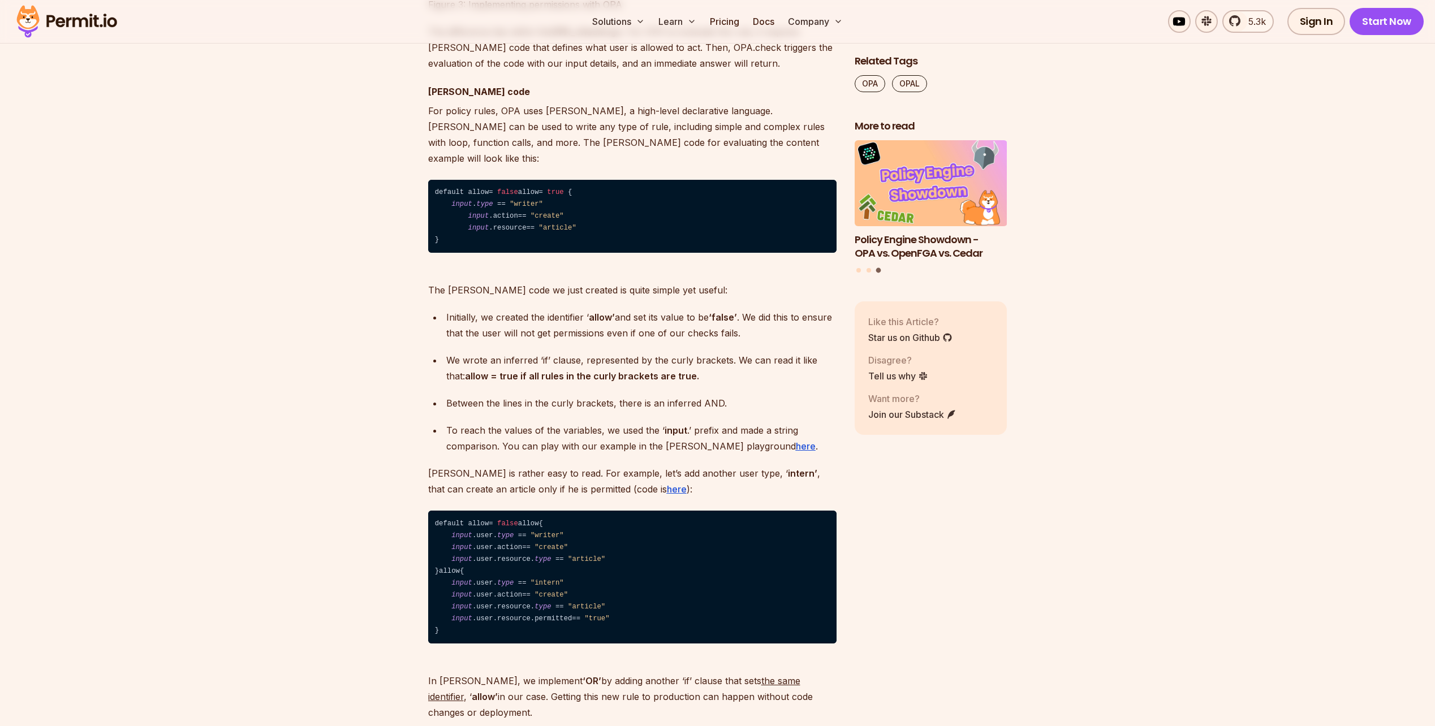
scroll to position [4074, 0]
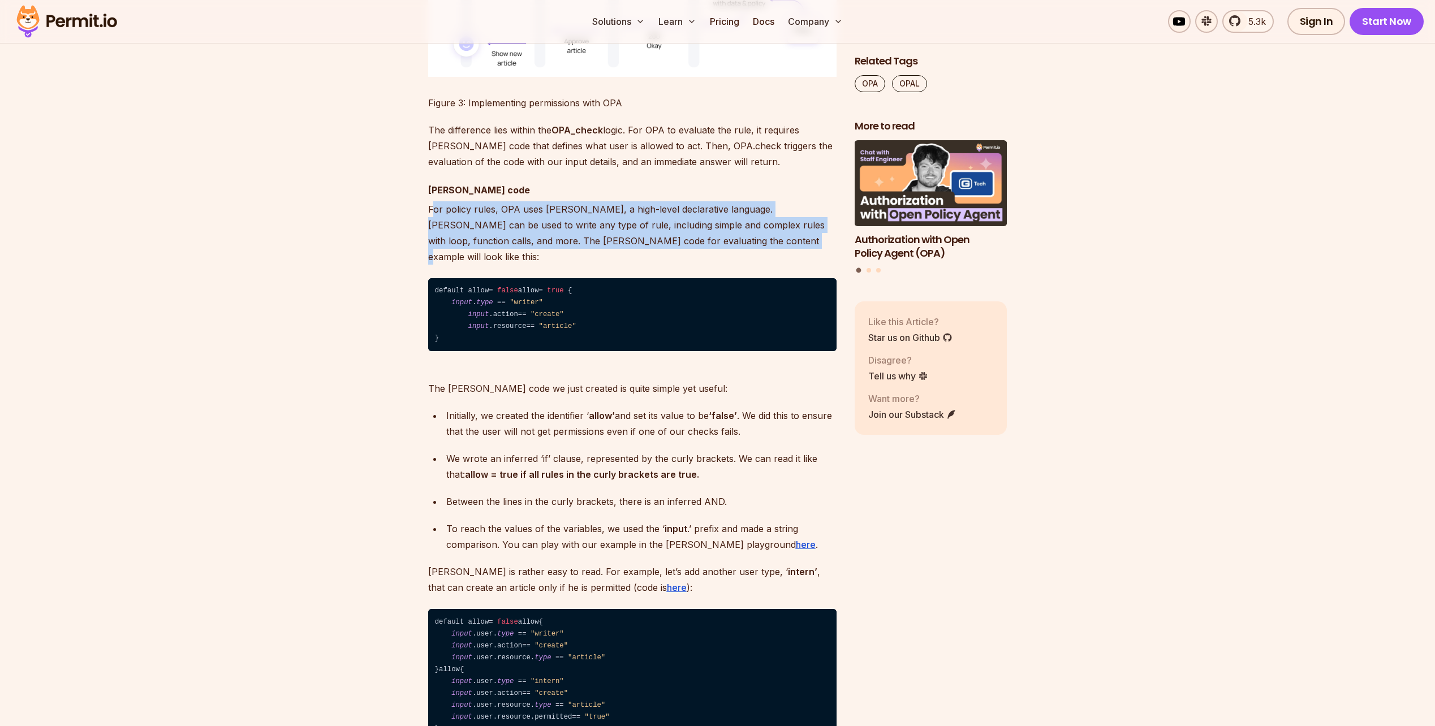
drag, startPoint x: 435, startPoint y: 319, endPoint x: 730, endPoint y: 351, distance: 296.5
click at [730, 265] on p "For policy rules, OPA uses [PERSON_NAME], a high-level declarative language. [P…" at bounding box center [632, 232] width 409 height 63
click at [717, 265] on p "For policy rules, OPA uses [PERSON_NAME], a high-level declarative language. [P…" at bounding box center [632, 232] width 409 height 63
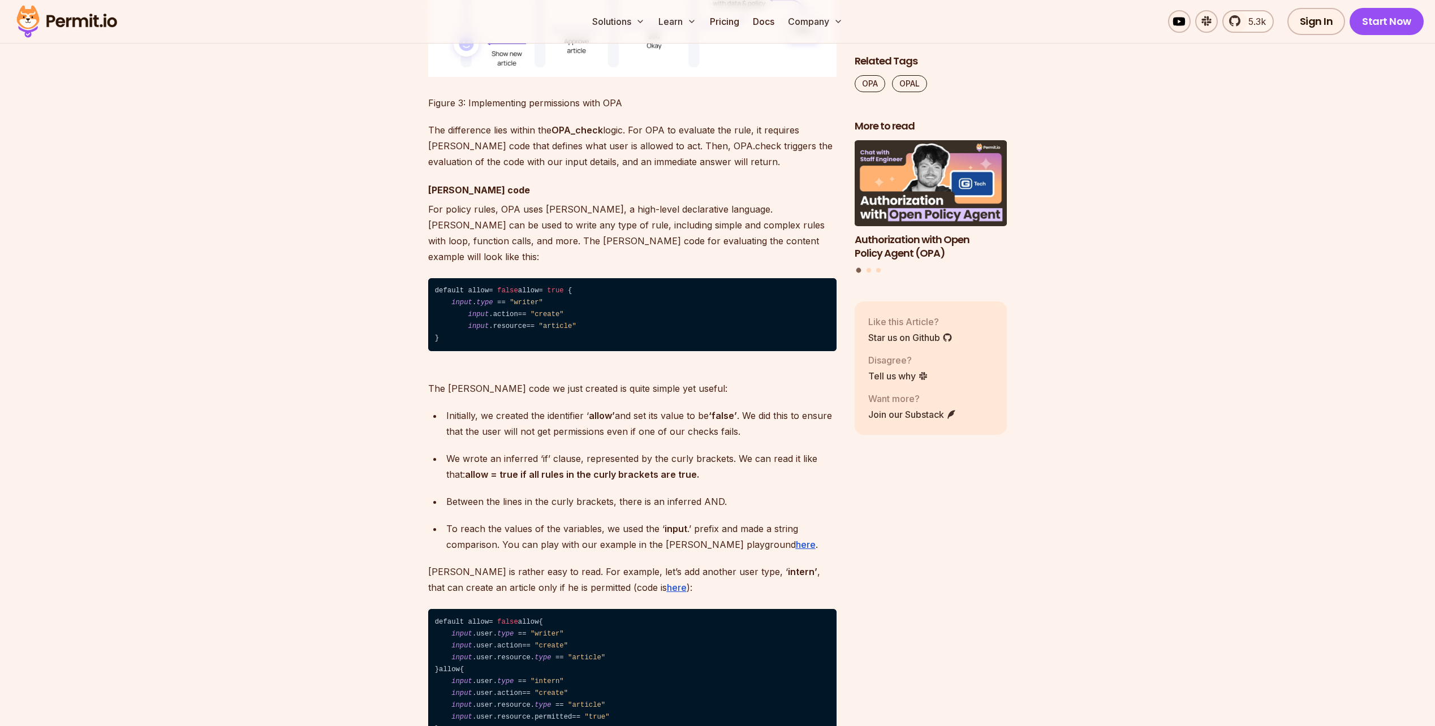
click at [652, 265] on p "For policy rules, OPA uses [PERSON_NAME], a high-level declarative language. [P…" at bounding box center [632, 232] width 409 height 63
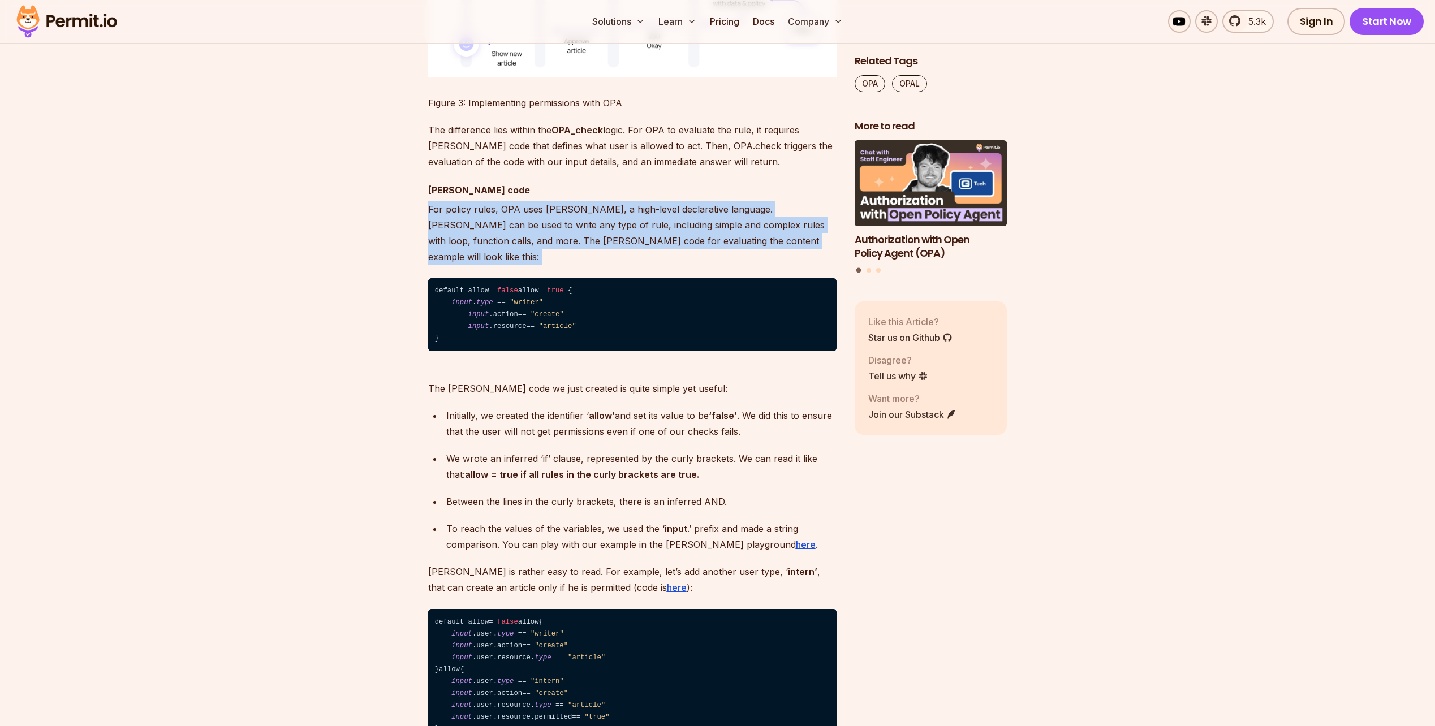
click at [652, 265] on p "For policy rules, OPA uses [PERSON_NAME], a high-level declarative language. [P…" at bounding box center [632, 232] width 409 height 63
drag, startPoint x: 652, startPoint y: 342, endPoint x: 527, endPoint y: 346, distance: 125.1
click at [527, 265] on p "For policy rules, OPA uses [PERSON_NAME], a high-level declarative language. [P…" at bounding box center [632, 232] width 409 height 63
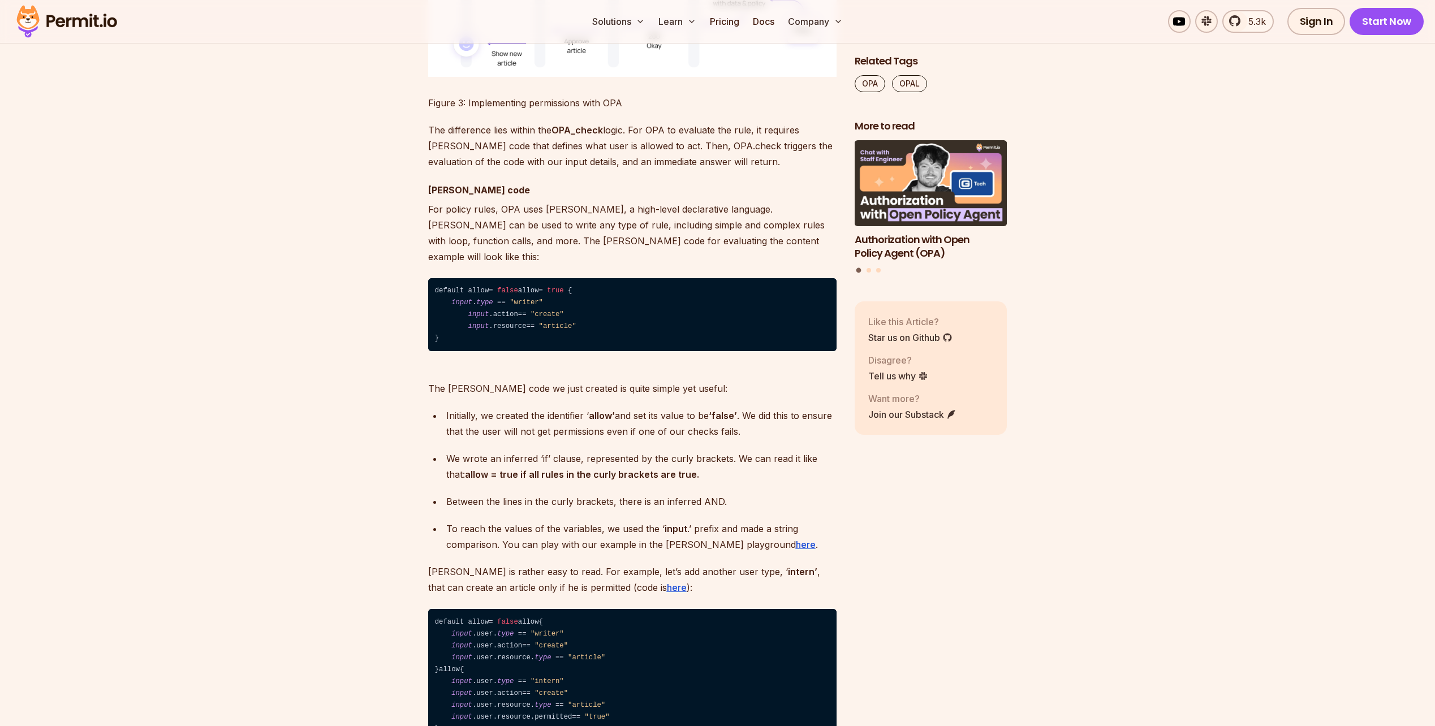
click at [497, 265] on p "For policy rules, OPA uses [PERSON_NAME], a high-level declarative language. [P…" at bounding box center [632, 232] width 409 height 63
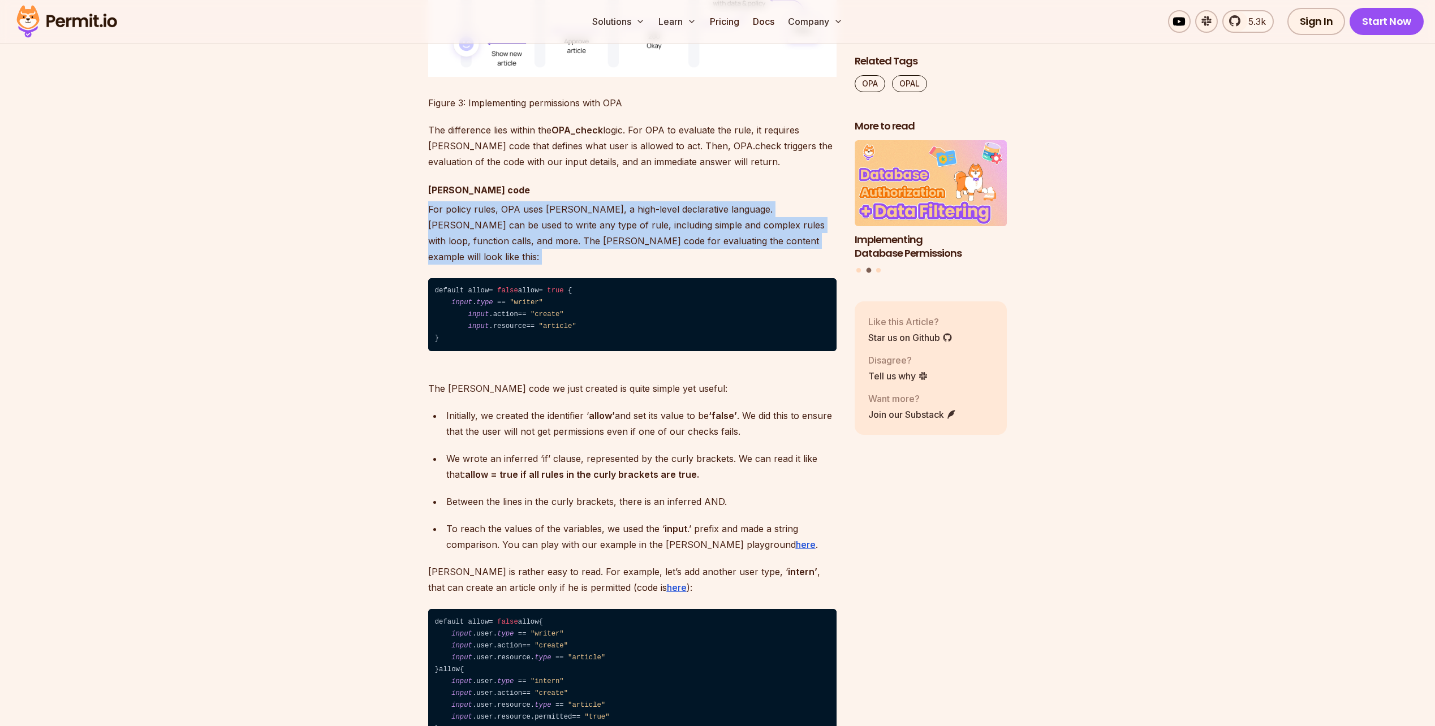
click at [497, 265] on p "For policy rules, OPA uses [PERSON_NAME], a high-level declarative language. [P…" at bounding box center [632, 232] width 409 height 63
drag, startPoint x: 497, startPoint y: 338, endPoint x: 478, endPoint y: 338, distance: 18.7
click at [478, 265] on p "For policy rules, OPA uses [PERSON_NAME], a high-level declarative language. [P…" at bounding box center [632, 232] width 409 height 63
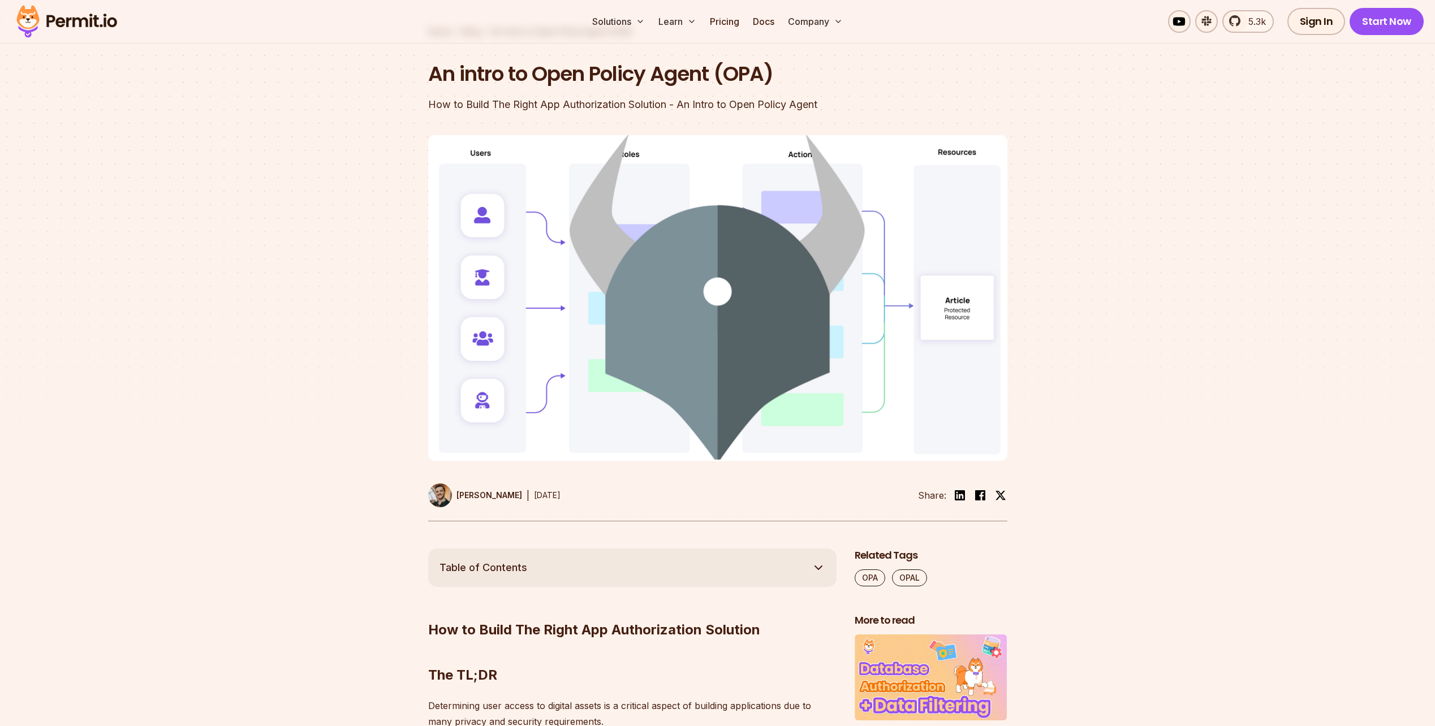
scroll to position [0, 0]
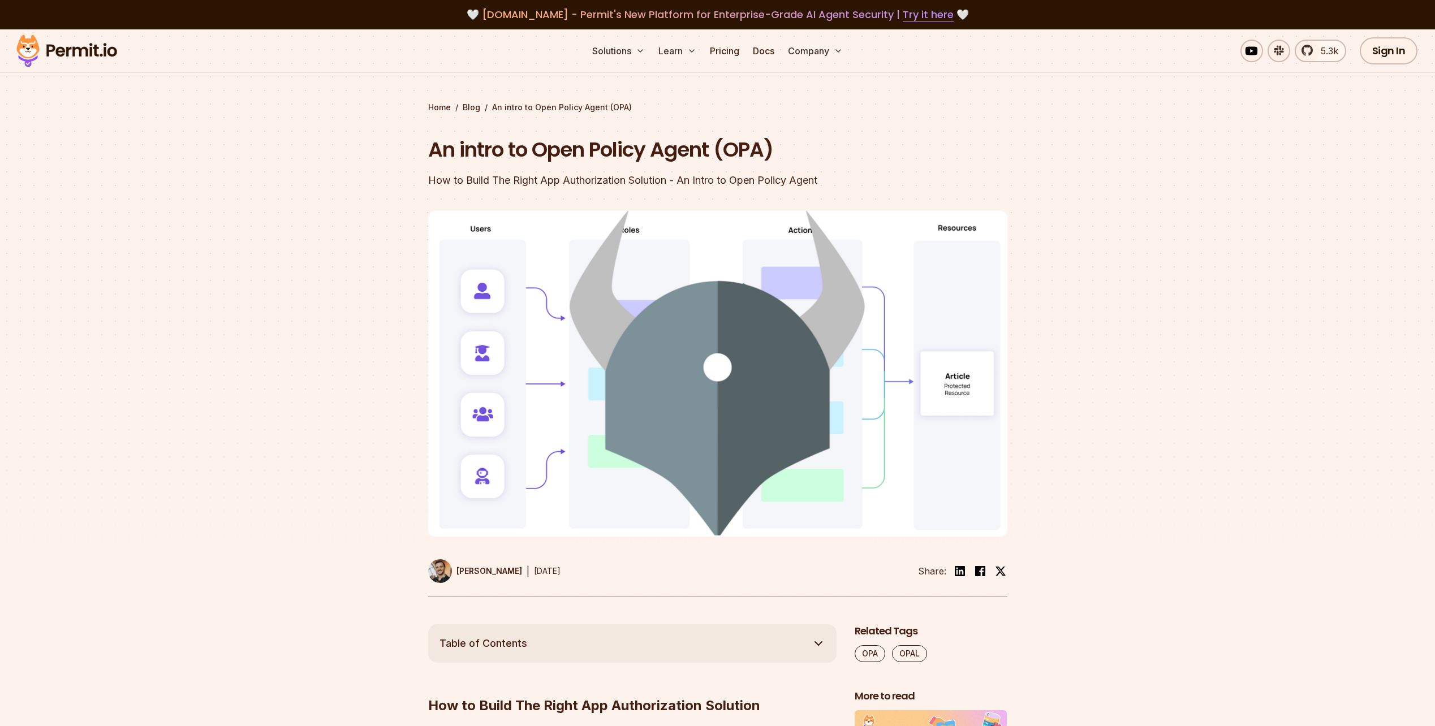
click at [540, 105] on div "Home / Blog / An intro to Open Policy Agent (OPA)" at bounding box center [717, 107] width 579 height 11
click at [541, 105] on div "Home / Blog / An intro to Open Policy Agent (OPA)" at bounding box center [717, 107] width 579 height 11
drag, startPoint x: 541, startPoint y: 105, endPoint x: 582, endPoint y: 128, distance: 47.2
click at [580, 128] on div "Home / Blog / An intro to Open Policy Agent (OPA) An intro to Open Policy Agent…" at bounding box center [717, 350] width 579 height 496
